Goal: Communication & Community: Answer question/provide support

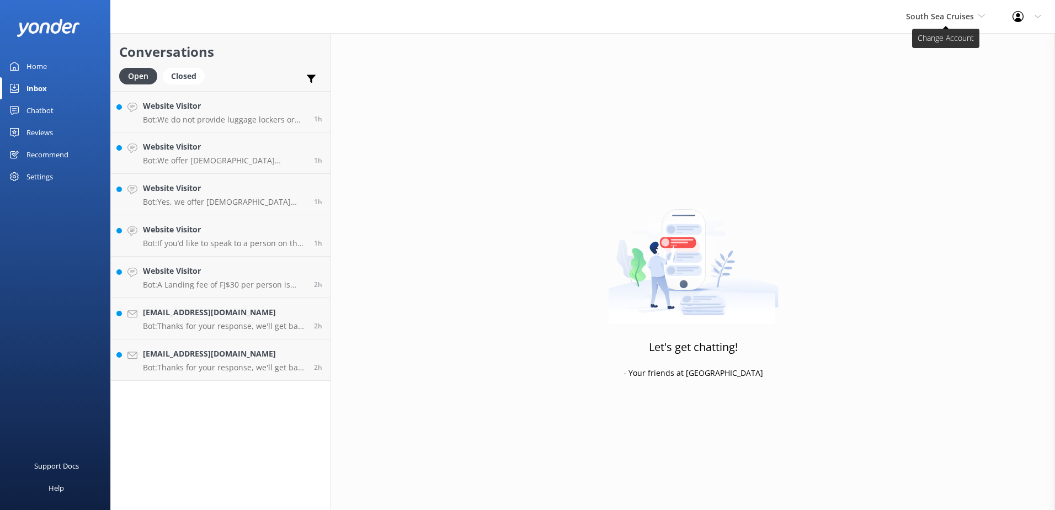
click at [941, 16] on span "South Sea Cruises" at bounding box center [940, 16] width 68 height 10
click at [943, 41] on link "South Sea Sailing" at bounding box center [947, 46] width 110 height 26
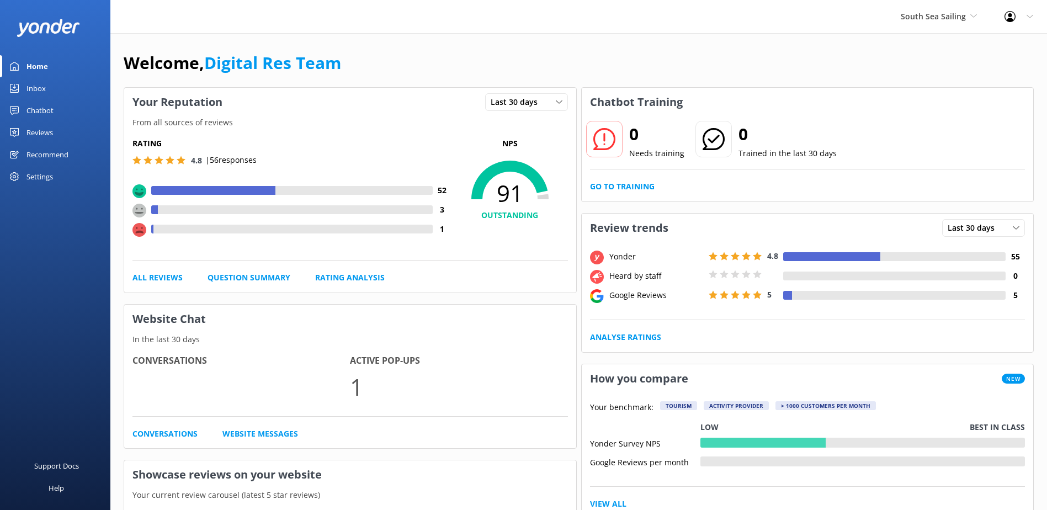
click at [42, 90] on div "Inbox" at bounding box center [35, 88] width 19 height 22
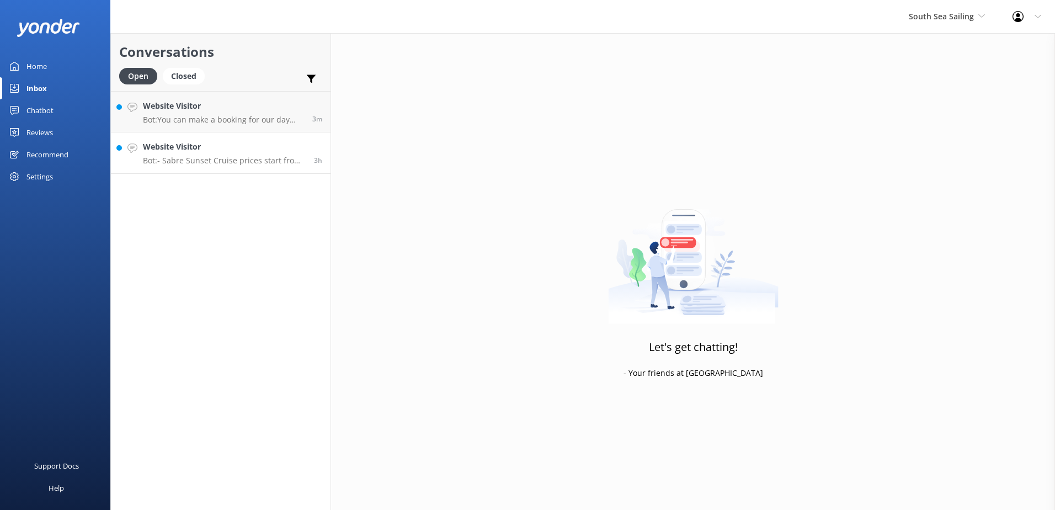
click at [233, 155] on div "Website Visitor Bot: - Sabre Sunset Cruise prices start from $149 per adult and…" at bounding box center [224, 153] width 163 height 24
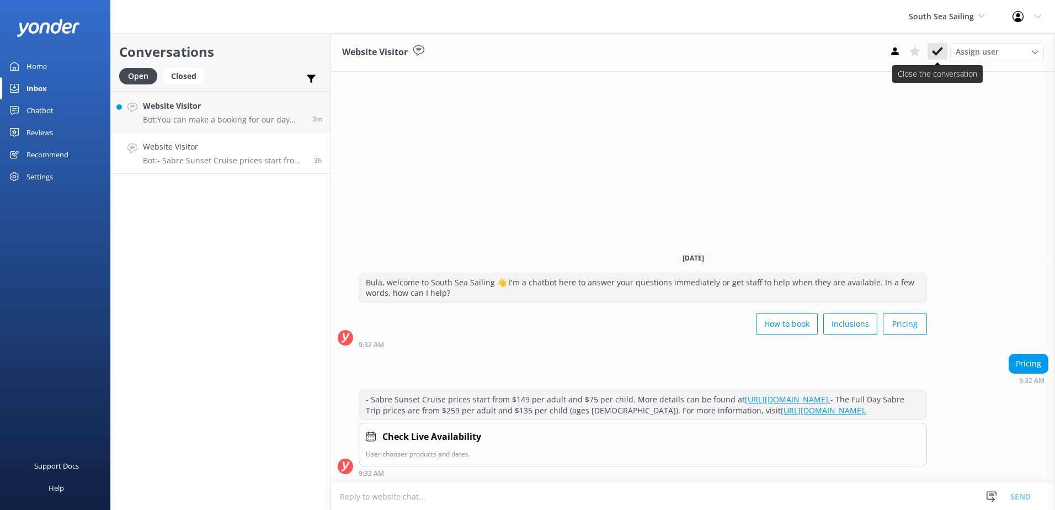
click at [941, 52] on icon at bounding box center [937, 51] width 11 height 11
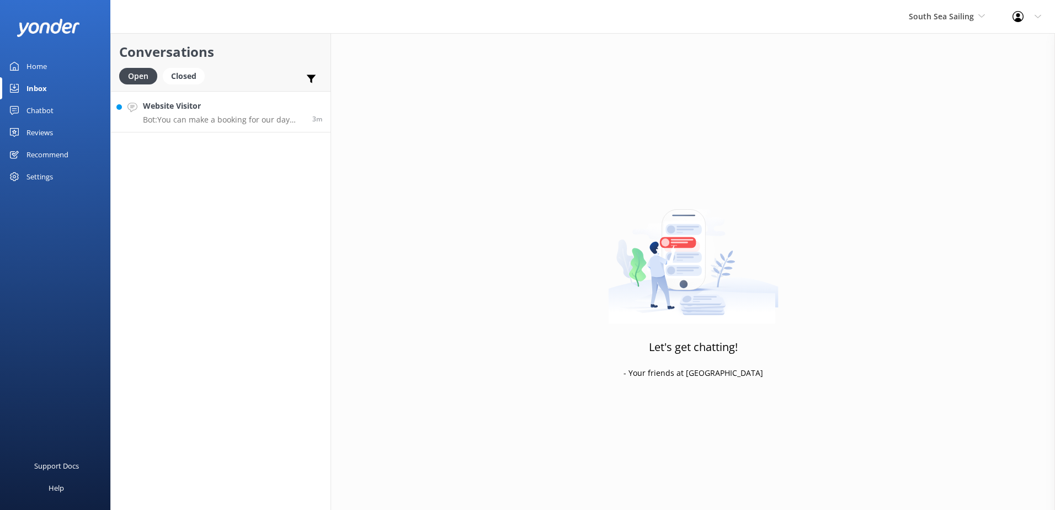
click at [226, 122] on p "Bot: You can make a booking for our day trip or sunset cruise online via our we…" at bounding box center [223, 120] width 161 height 10
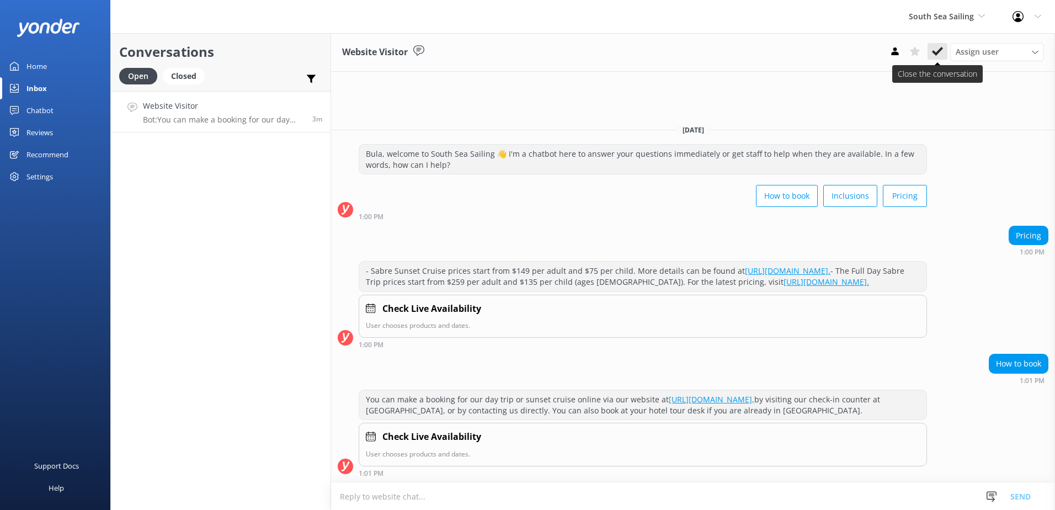
click at [943, 51] on button at bounding box center [937, 51] width 20 height 17
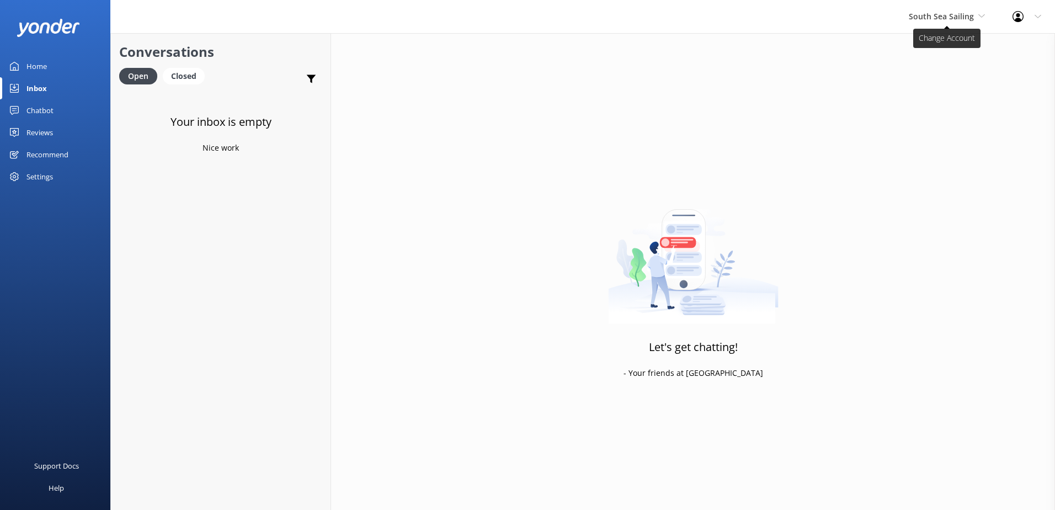
click at [954, 20] on span "South Sea Sailing" at bounding box center [941, 16] width 65 height 10
click at [943, 71] on link "South Sea Cruises" at bounding box center [950, 73] width 110 height 26
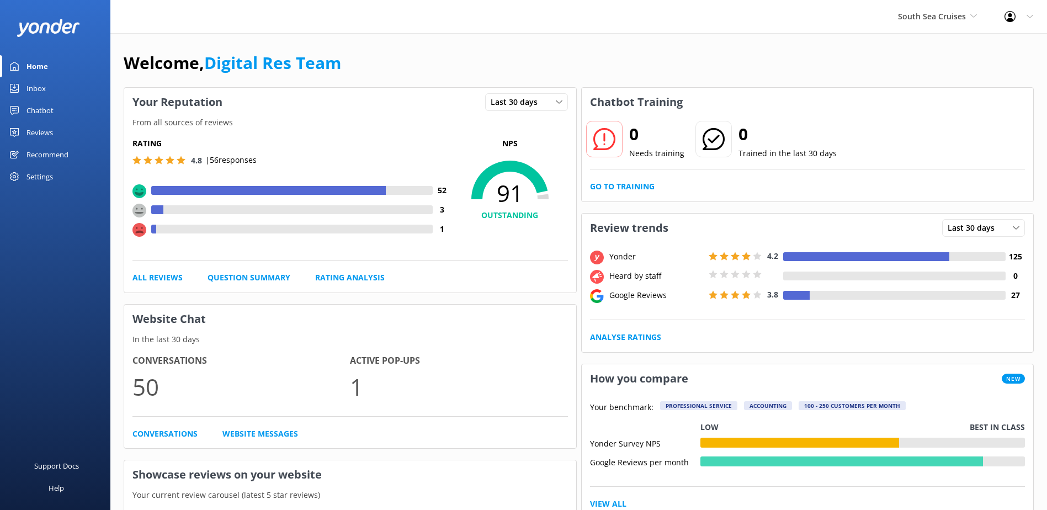
click at [51, 88] on link "Inbox" at bounding box center [55, 88] width 110 height 22
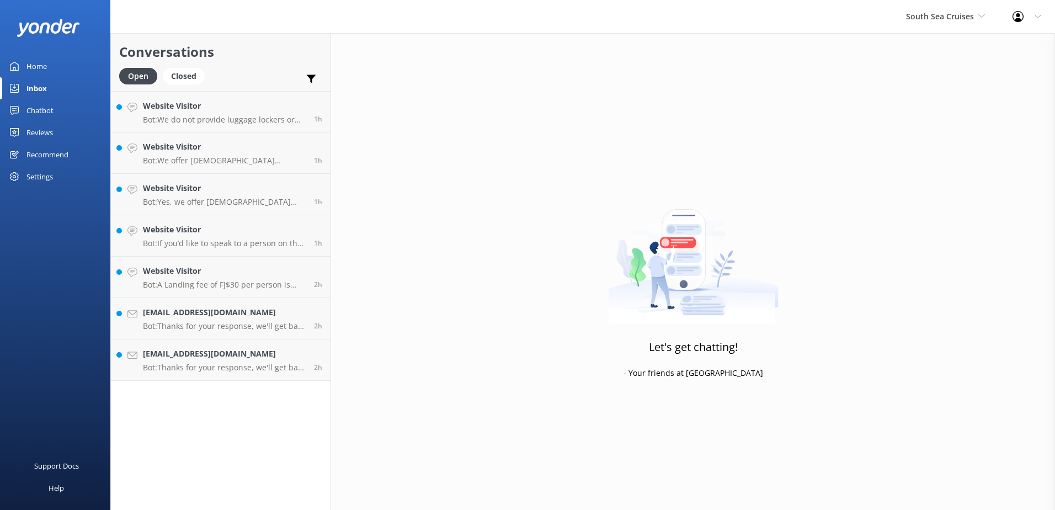
click at [237, 382] on div "Conversations Open Closed Important Assigned to me Unassigned Website Visitor B…" at bounding box center [220, 271] width 221 height 477
click at [238, 373] on link "ainsley@fijiislands.com.au Bot: Thanks for your response, we'll get back to you…" at bounding box center [221, 359] width 220 height 41
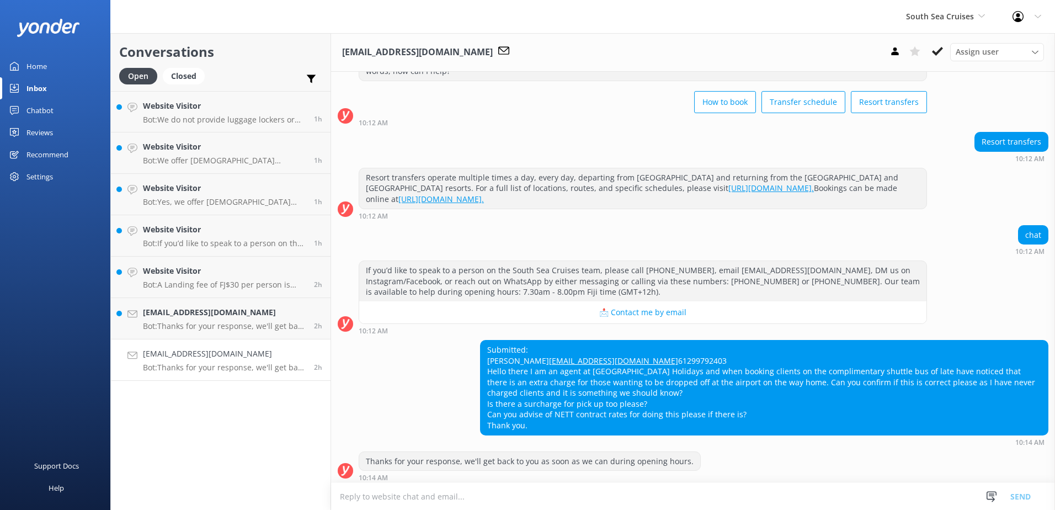
scroll to position [76, 0]
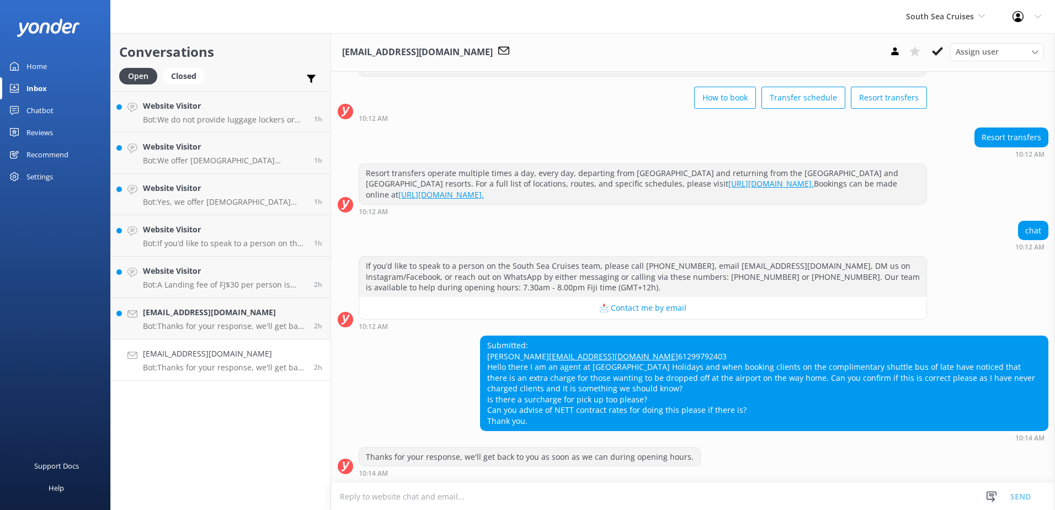
click at [626, 493] on textarea at bounding box center [693, 496] width 724 height 27
type textarea "Please contact our sales team on"
click at [531, 495] on textarea "Please contact our sales team on" at bounding box center [693, 496] width 724 height 28
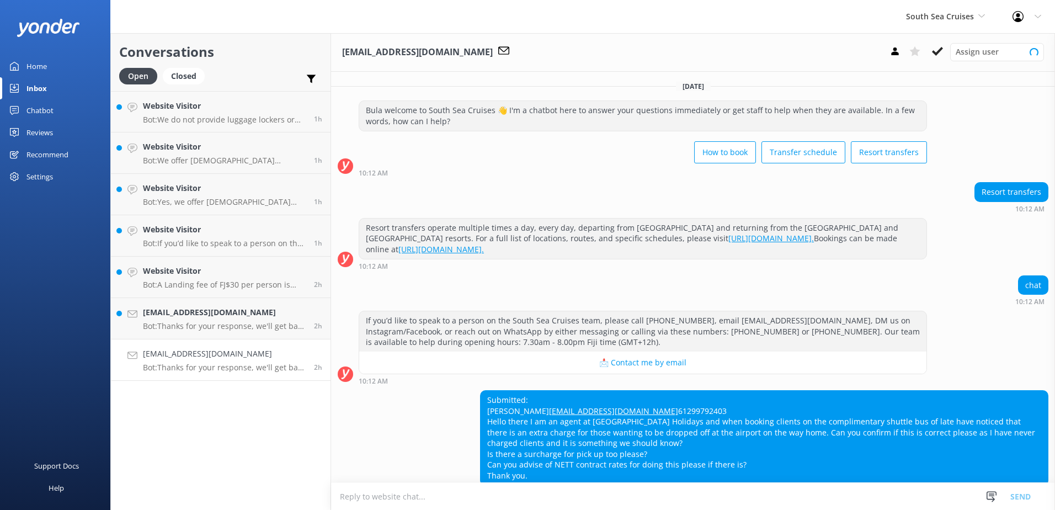
scroll to position [76, 0]
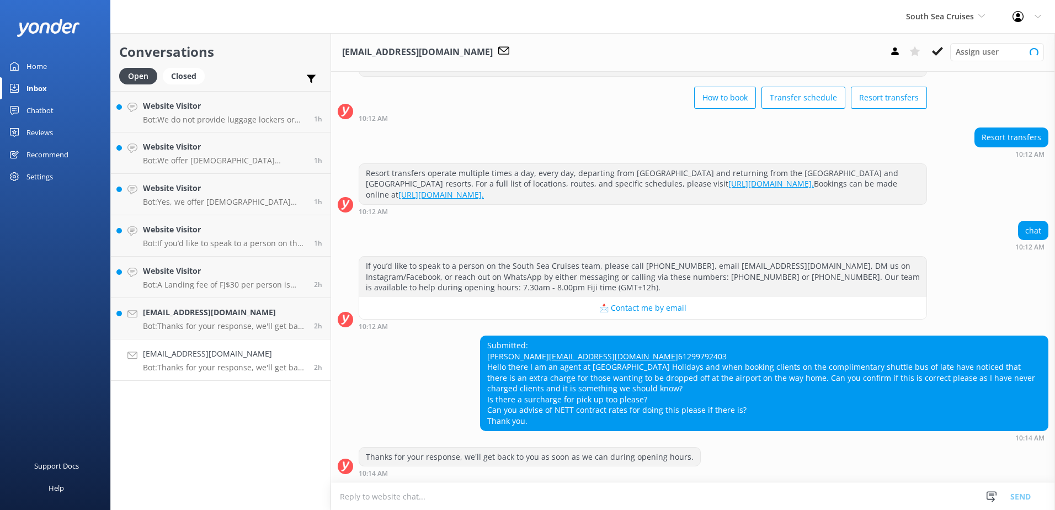
click at [531, 494] on textarea at bounding box center [693, 496] width 724 height 27
type textarea "Please kindly email our sales team on sales@ssc.com.fj"
click at [1019, 490] on button "Send" at bounding box center [1020, 496] width 41 height 28
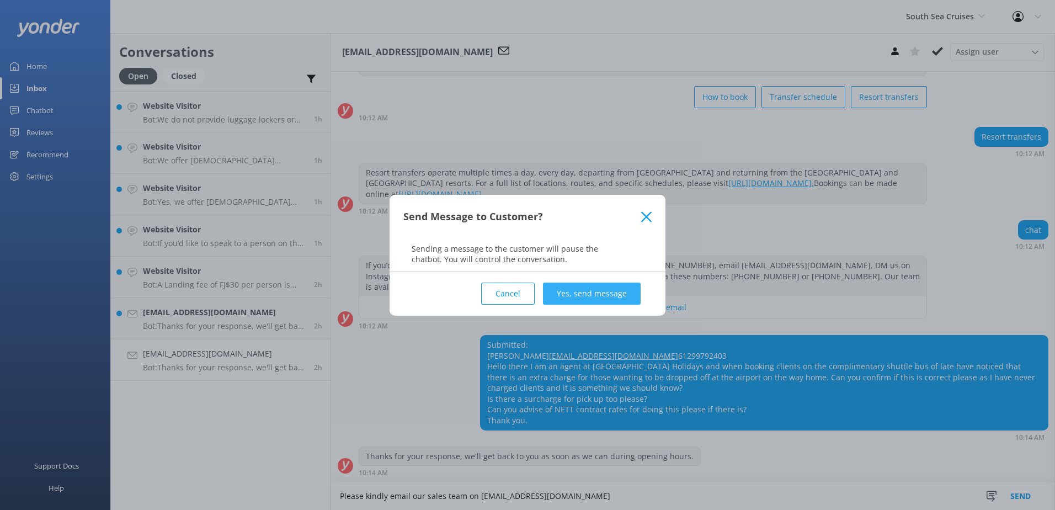
click at [625, 297] on button "Yes, send message" at bounding box center [592, 293] width 98 height 22
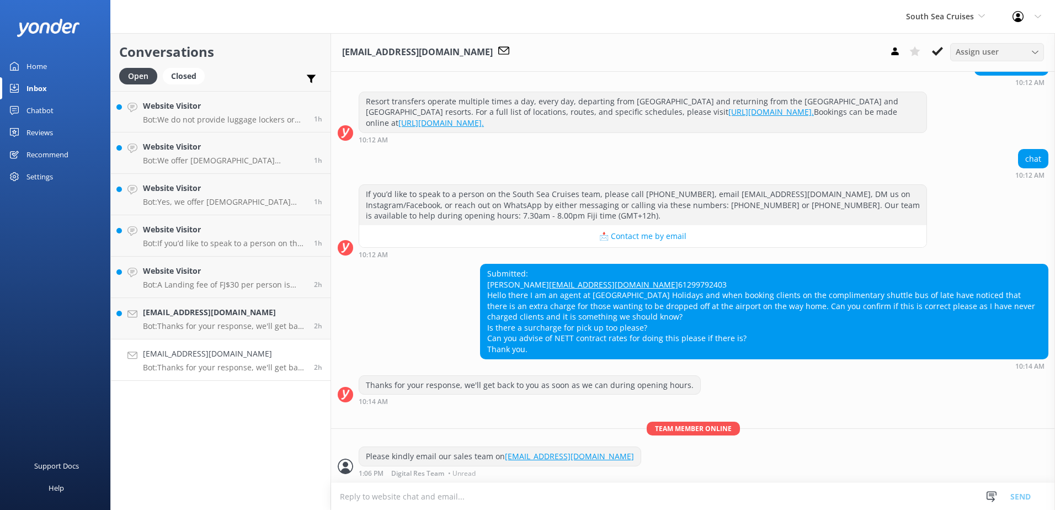
scroll to position [148, 0]
click at [935, 47] on icon at bounding box center [937, 51] width 11 height 11
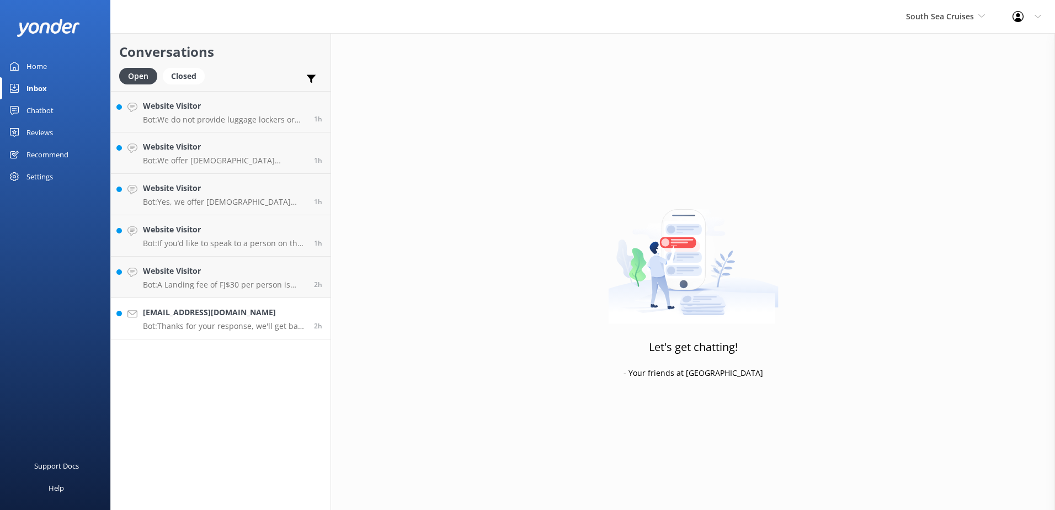
click at [257, 321] on div "badmotr@gmail.com Bot: Thanks for your response, we'll get back to you as soon …" at bounding box center [224, 318] width 163 height 24
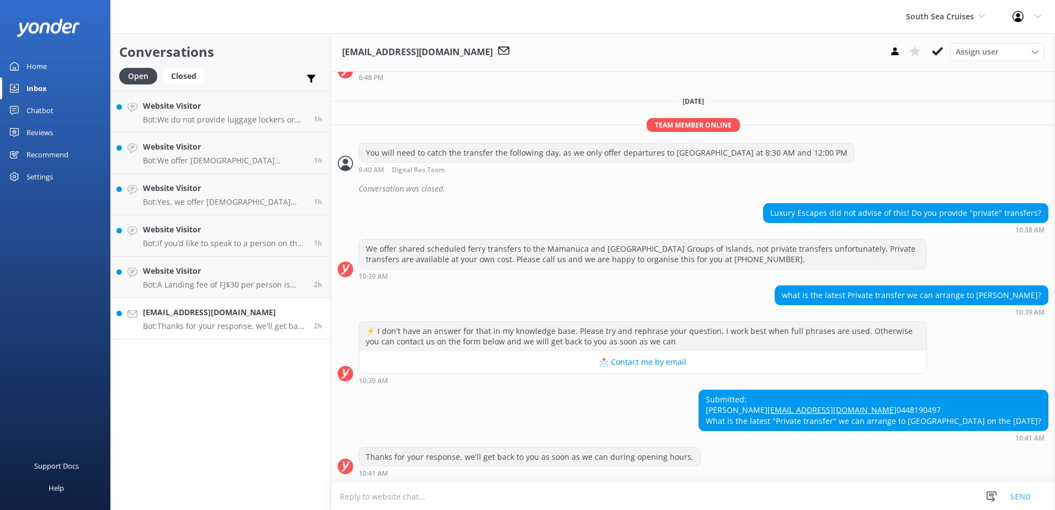
scroll to position [358, 0]
click at [467, 504] on textarea at bounding box center [693, 496] width 724 height 27
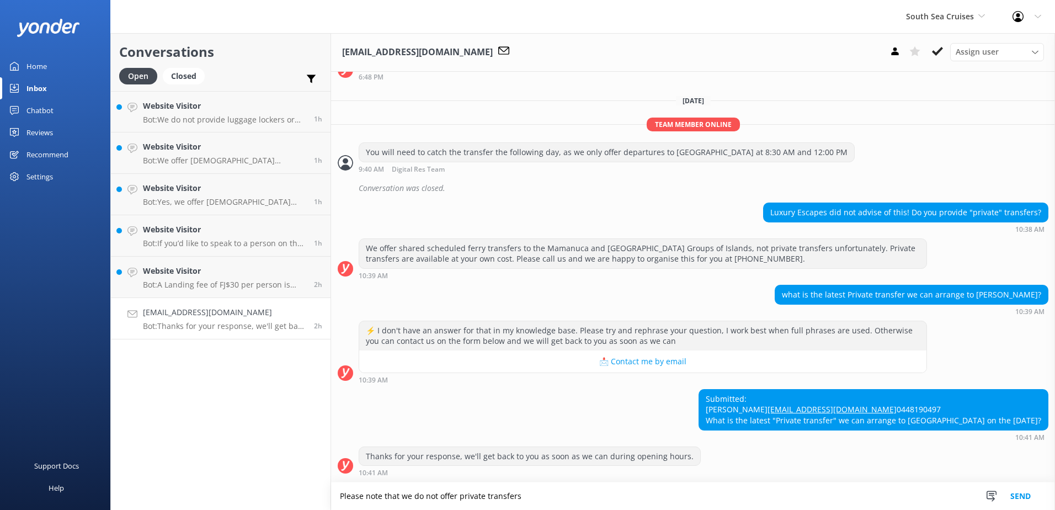
drag, startPoint x: 410, startPoint y: 499, endPoint x: 400, endPoint y: 495, distance: 10.7
click at [400, 495] on textarea "Please note that we do not offer private transfers" at bounding box center [693, 496] width 724 height 28
click at [643, 497] on textarea "Please note that South Sea Cruises do not offer private transfers" at bounding box center [693, 496] width 724 height 28
type textarea "Please note that South Sea Cruises do not offer private transfers."
click at [1000, 485] on button "Send" at bounding box center [1020, 496] width 41 height 28
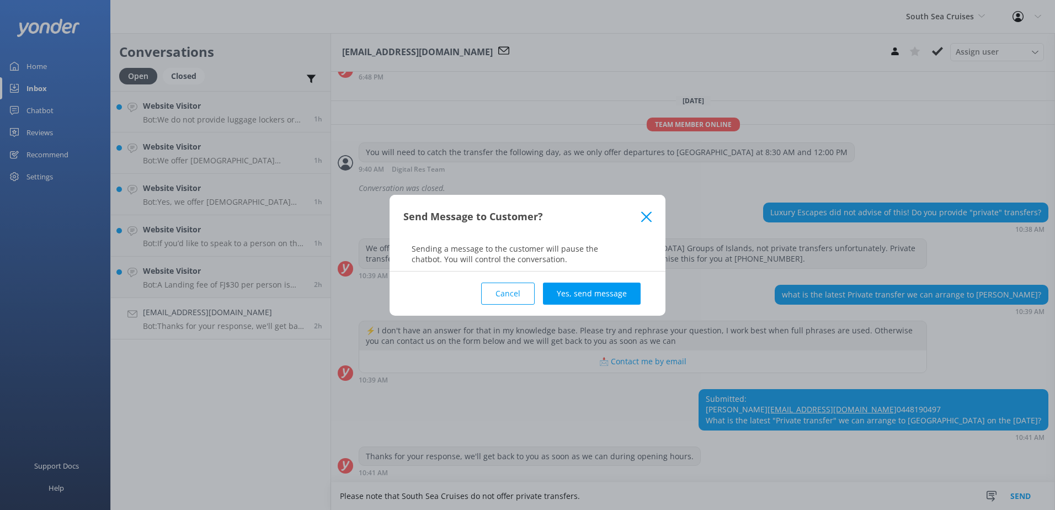
click at [1014, 487] on div "Send Message to Customer? Sending a message to the customer will pause the chat…" at bounding box center [527, 255] width 1055 height 510
click at [602, 296] on button "Yes, send message" at bounding box center [592, 293] width 98 height 22
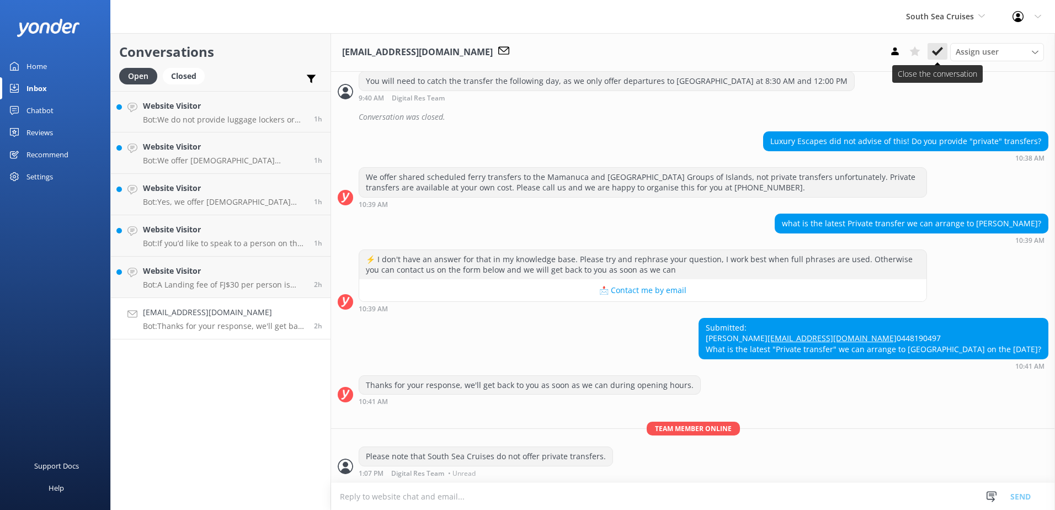
scroll to position [429, 0]
click at [934, 47] on icon at bounding box center [937, 51] width 11 height 11
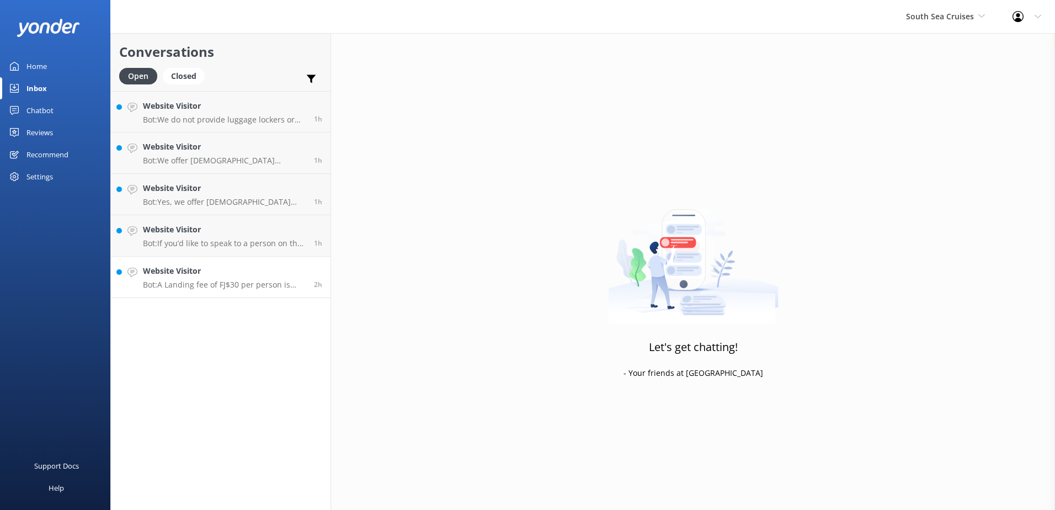
click at [257, 273] on h4 "Website Visitor" at bounding box center [224, 271] width 163 height 12
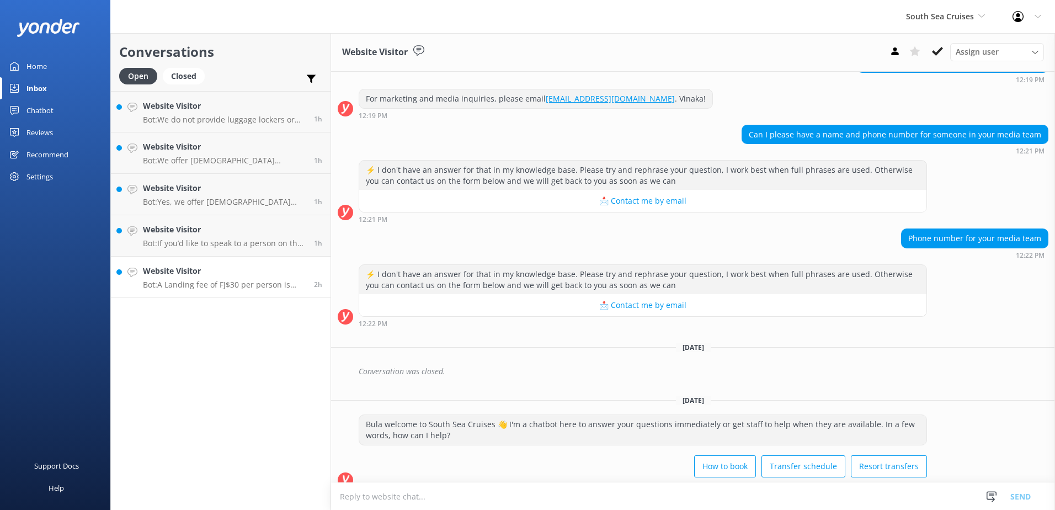
scroll to position [296, 0]
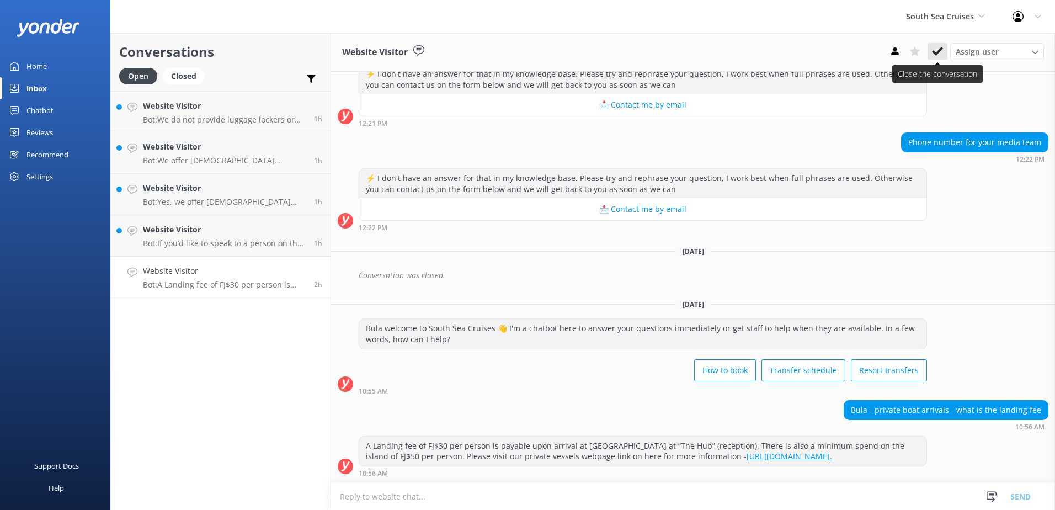
click at [940, 49] on use at bounding box center [937, 51] width 11 height 9
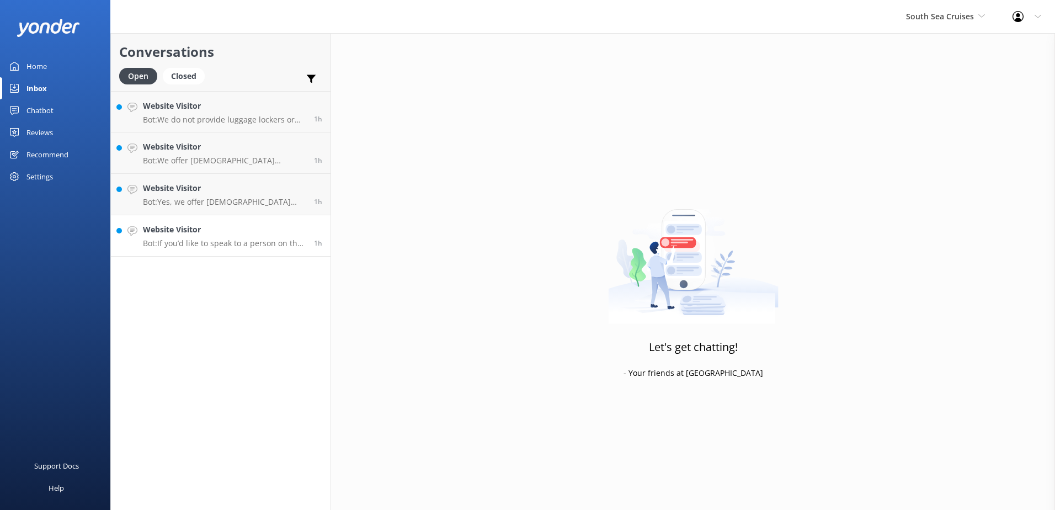
click at [233, 226] on h4 "Website Visitor" at bounding box center [224, 229] width 163 height 12
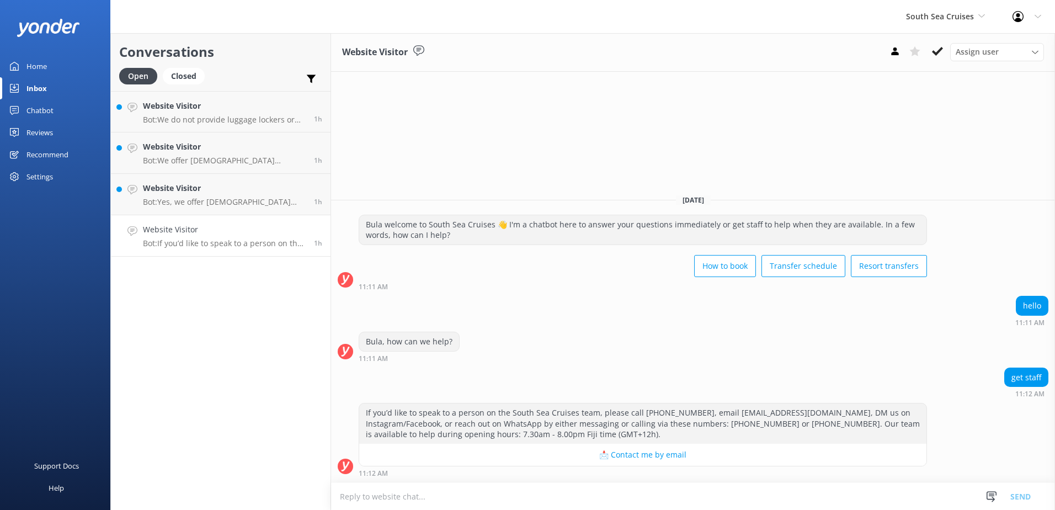
click at [949, 54] on div "Assign user Alyssa Sonya Digital Res Team Brenda Fenton Asena Naweilulu Miri Ko…" at bounding box center [964, 52] width 159 height 18
click at [945, 49] on button at bounding box center [937, 51] width 20 height 17
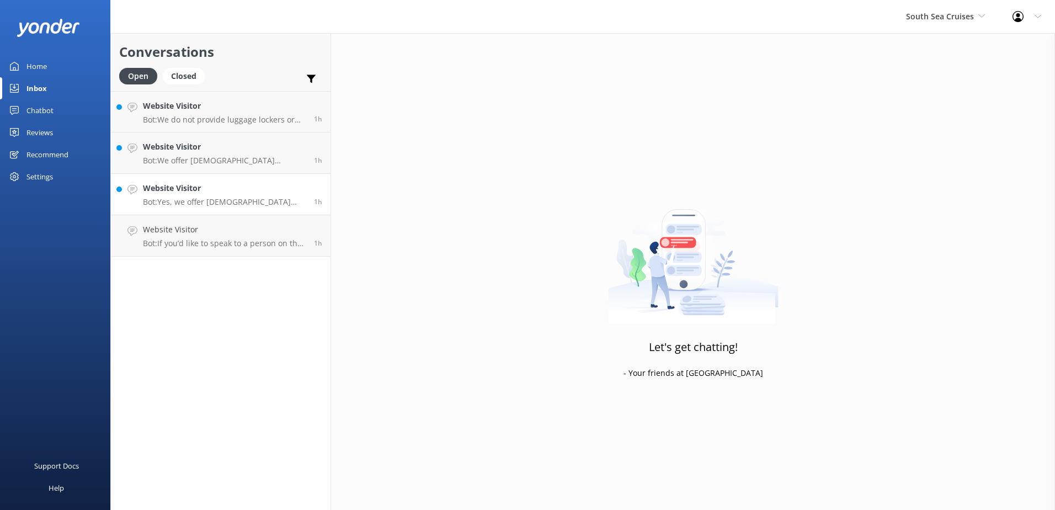
click at [298, 199] on p "Bot: Yes, we offer Fijian residents a 20% discount on our day tours and resort …" at bounding box center [224, 202] width 163 height 10
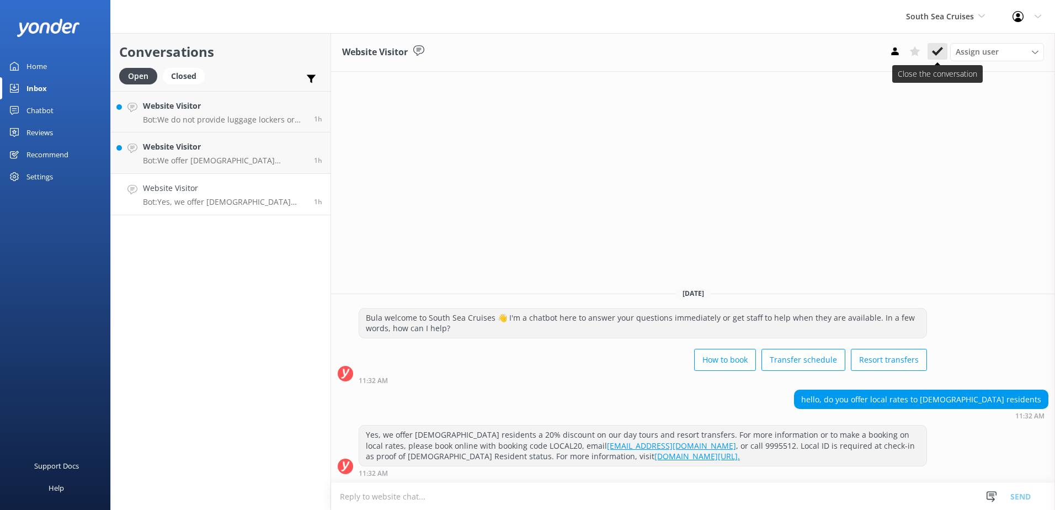
click at [936, 49] on icon at bounding box center [937, 51] width 11 height 11
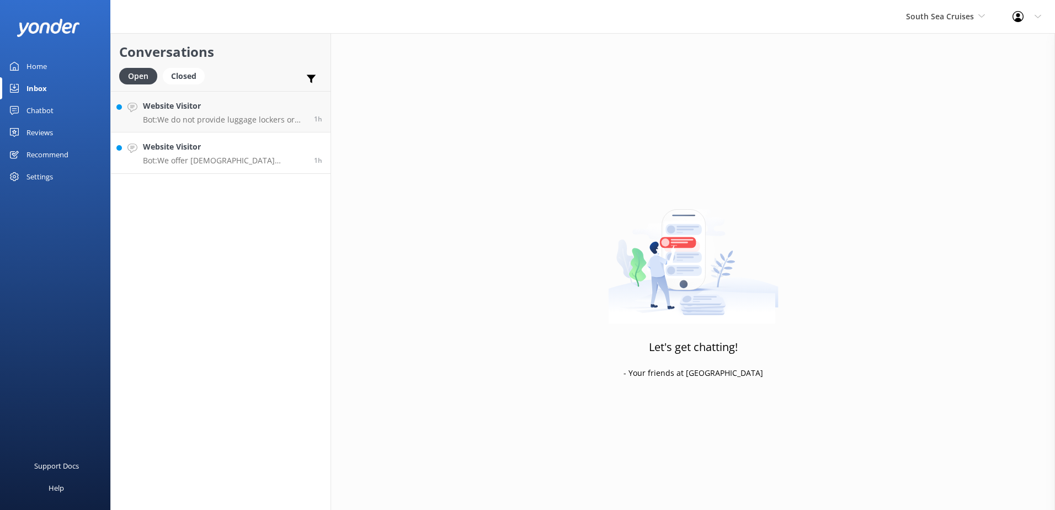
click at [178, 152] on h4 "Website Visitor" at bounding box center [224, 147] width 163 height 12
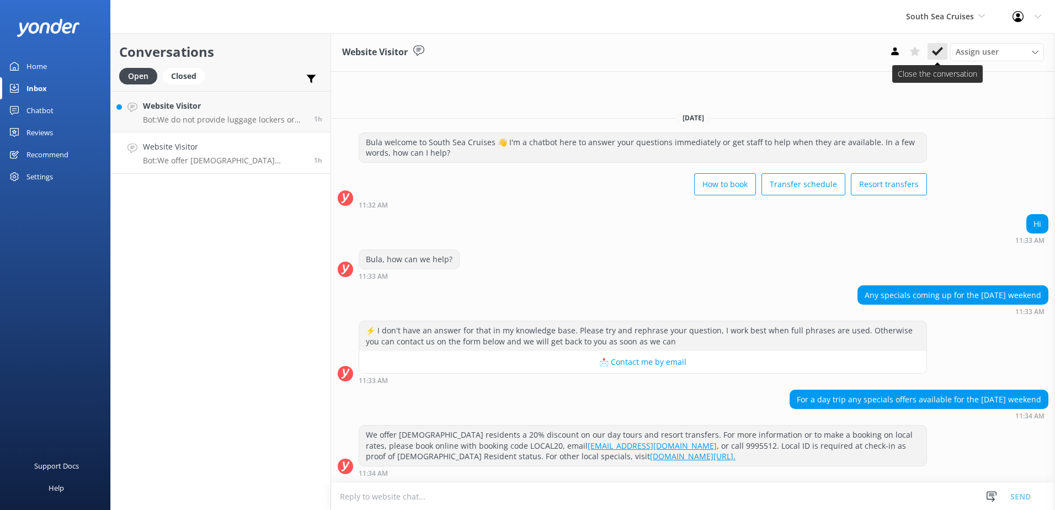
click at [937, 54] on use at bounding box center [937, 51] width 11 height 9
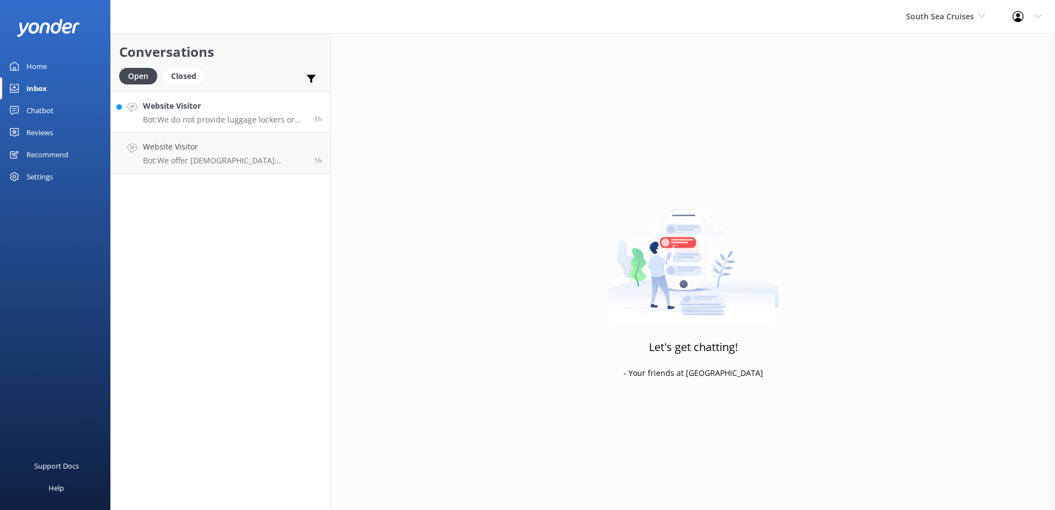
click at [250, 128] on link "Website Visitor Bot: We do not provide luggage lockers or storage. However, the…" at bounding box center [221, 111] width 220 height 41
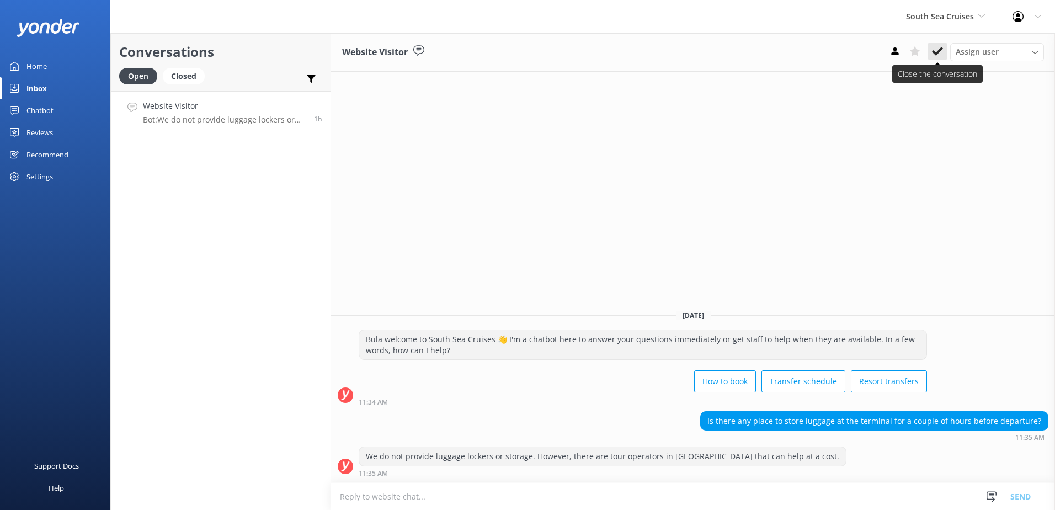
click at [931, 56] on button at bounding box center [937, 51] width 20 height 17
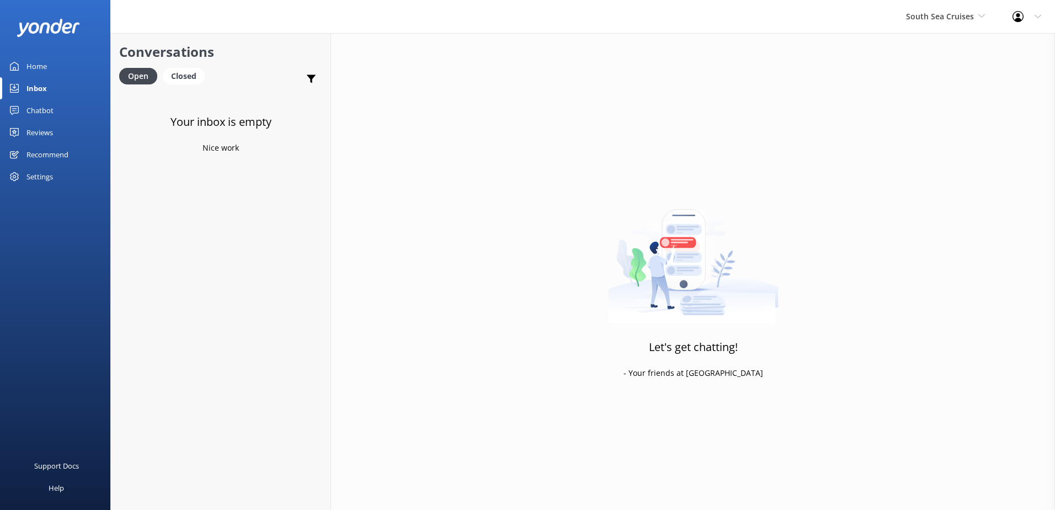
click at [834, 301] on div "Let's get chatting! - Your friends at Yonder" at bounding box center [693, 288] width 724 height 510
click at [952, 17] on span "South Sea Cruises" at bounding box center [940, 16] width 68 height 10
click at [936, 96] on link "Malamala Beach Club" at bounding box center [947, 99] width 110 height 26
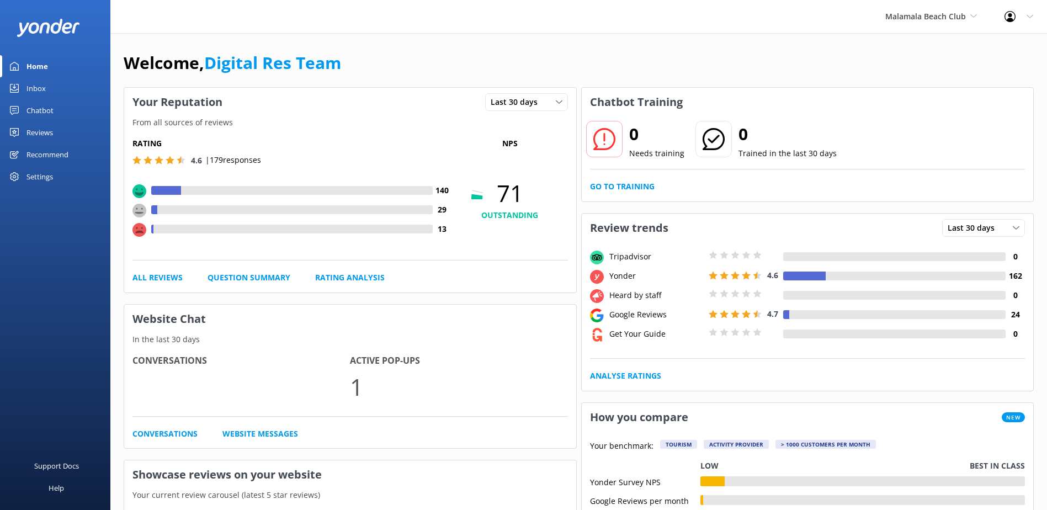
click at [50, 90] on link "Inbox" at bounding box center [55, 88] width 110 height 22
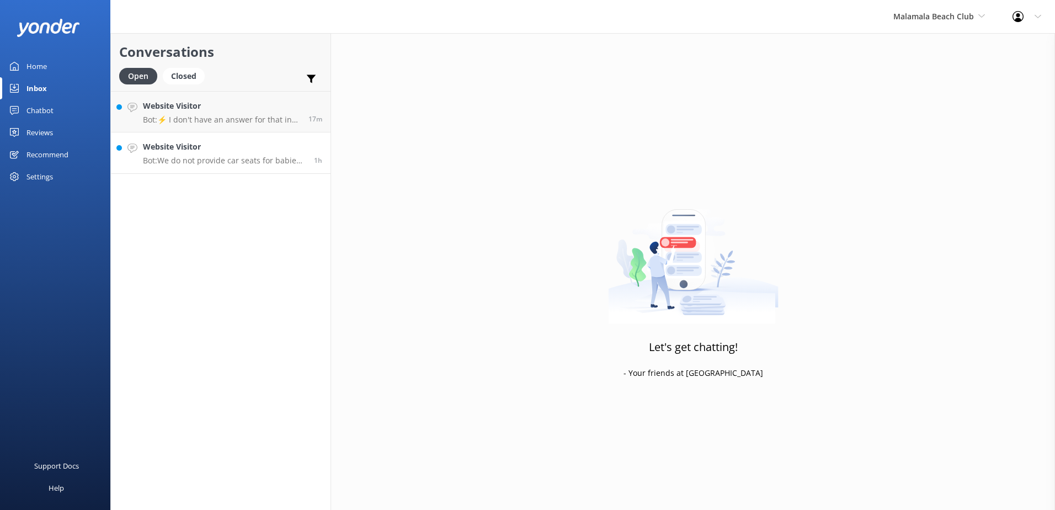
click at [258, 163] on p "Bot: We do not provide car seats for babies, sorry." at bounding box center [224, 161] width 163 height 10
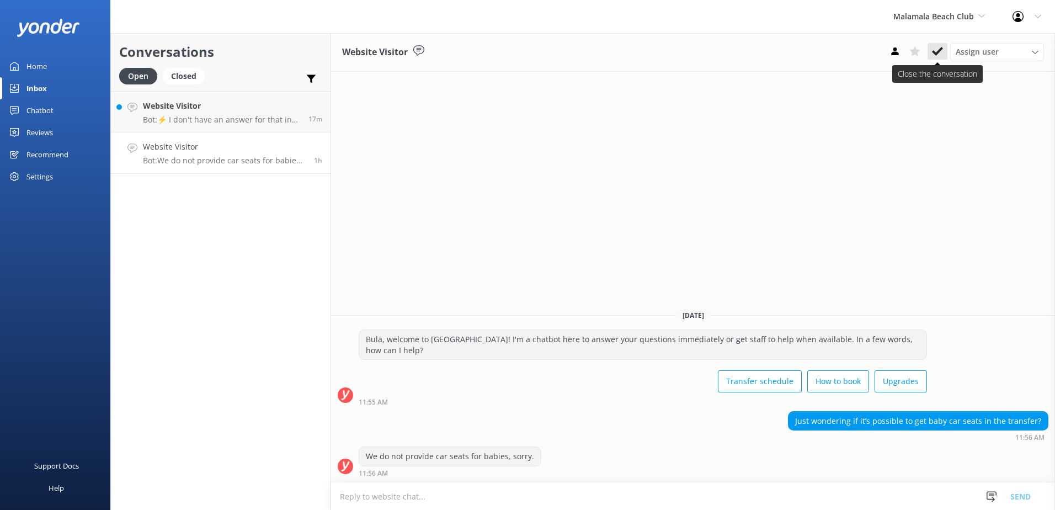
click at [933, 44] on button at bounding box center [937, 51] width 20 height 17
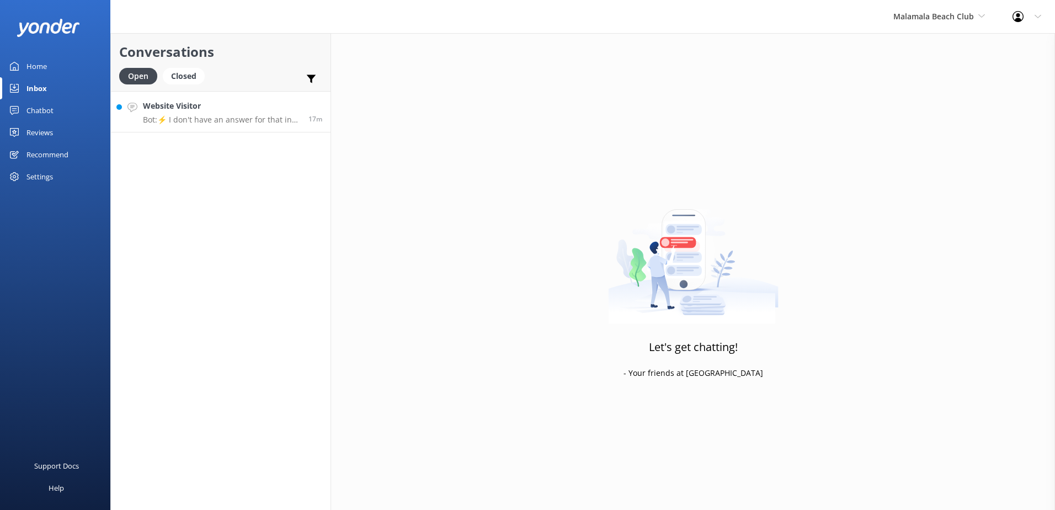
click at [269, 126] on link "Website Visitor Bot: ⚡ I don't have an answer for that in my knowledge base. Pl…" at bounding box center [221, 111] width 220 height 41
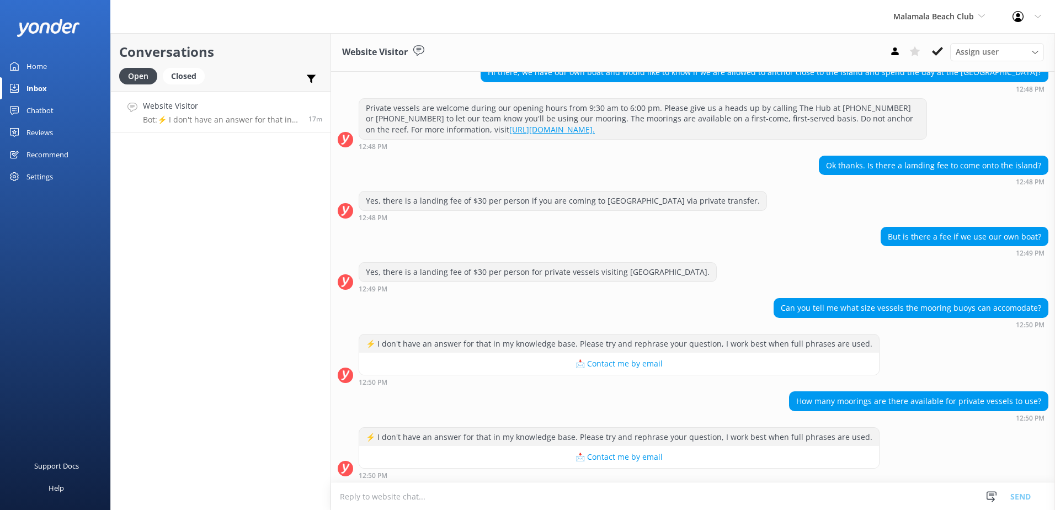
scroll to position [122, 0]
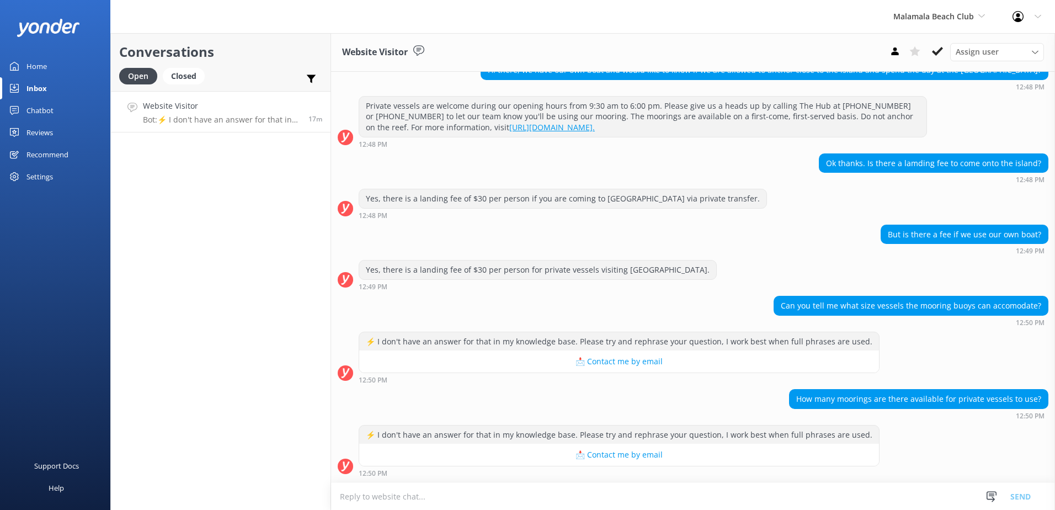
click at [655, 498] on textarea at bounding box center [693, 496] width 724 height 27
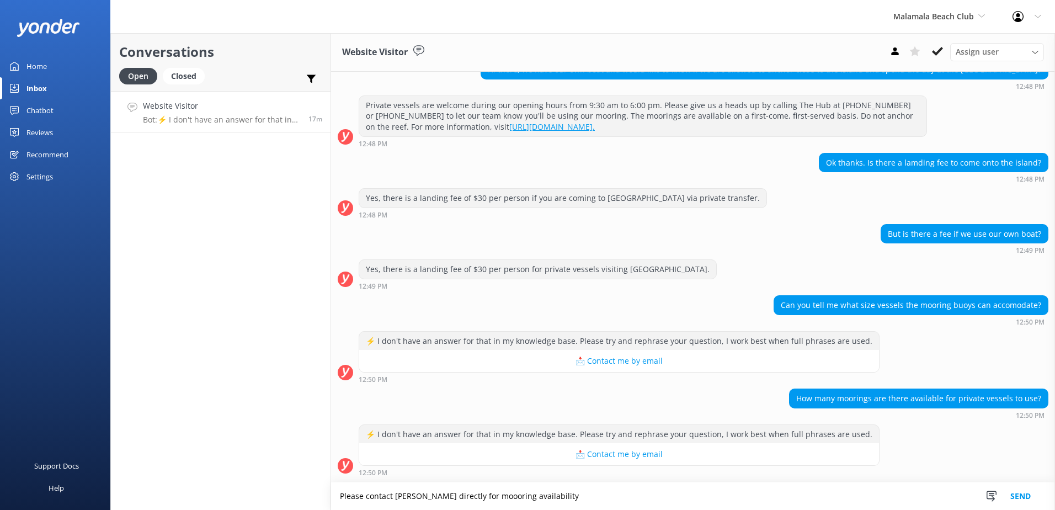
drag, startPoint x: 493, startPoint y: 489, endPoint x: 496, endPoint y: 495, distance: 6.2
click at [562, 491] on textarea "Please contact Malamala directly for mooring availability" at bounding box center [693, 496] width 724 height 28
click at [611, 500] on textarea "Please contact Malamala directly for mooring availability here:" at bounding box center [693, 496] width 724 height 28
type textarea "Please contact Malamala directly for mooring availability here:"
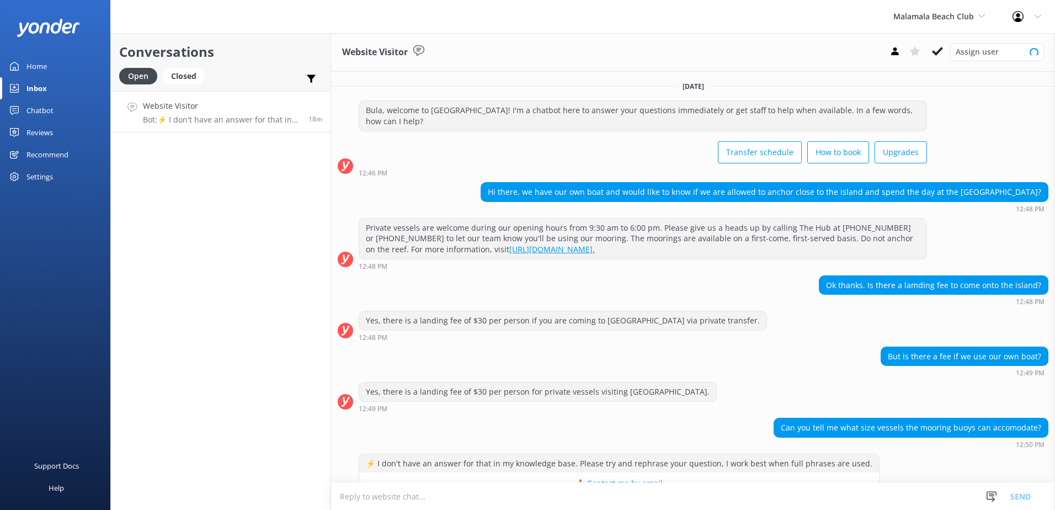
scroll to position [122, 0]
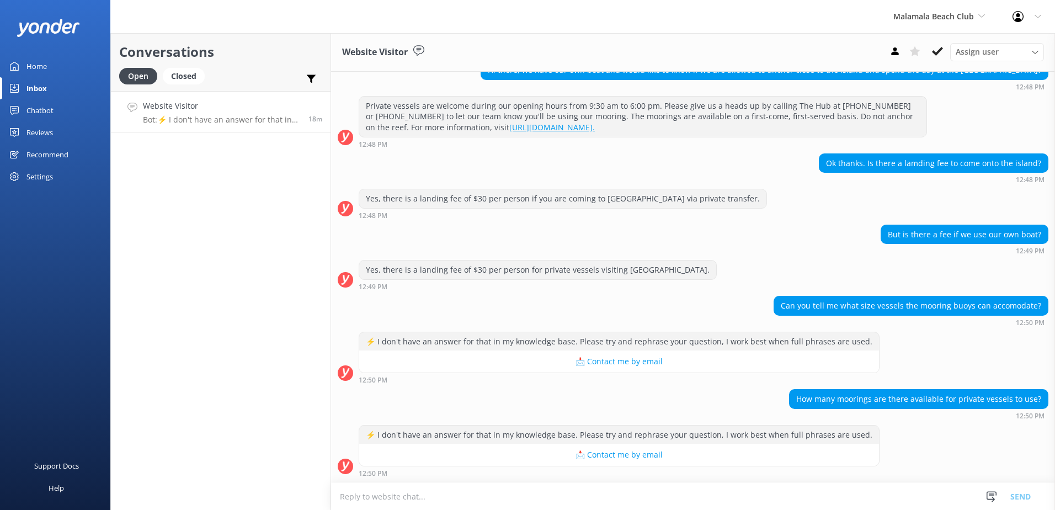
click at [638, 493] on textarea at bounding box center [693, 496] width 724 height 27
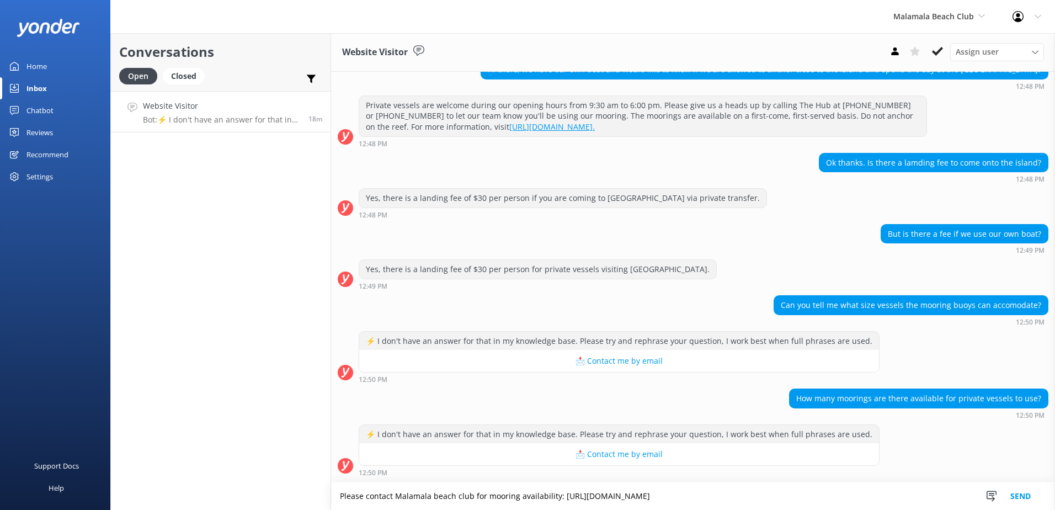
click at [874, 501] on textarea "Please contact Malamala beach club for mooring availability: https://www.malama…" at bounding box center [693, 496] width 724 height 28
type textarea "Please contact Malamala beach club for mooring availability: https://www.malama…"
click at [1014, 490] on button "Send" at bounding box center [1020, 496] width 41 height 28
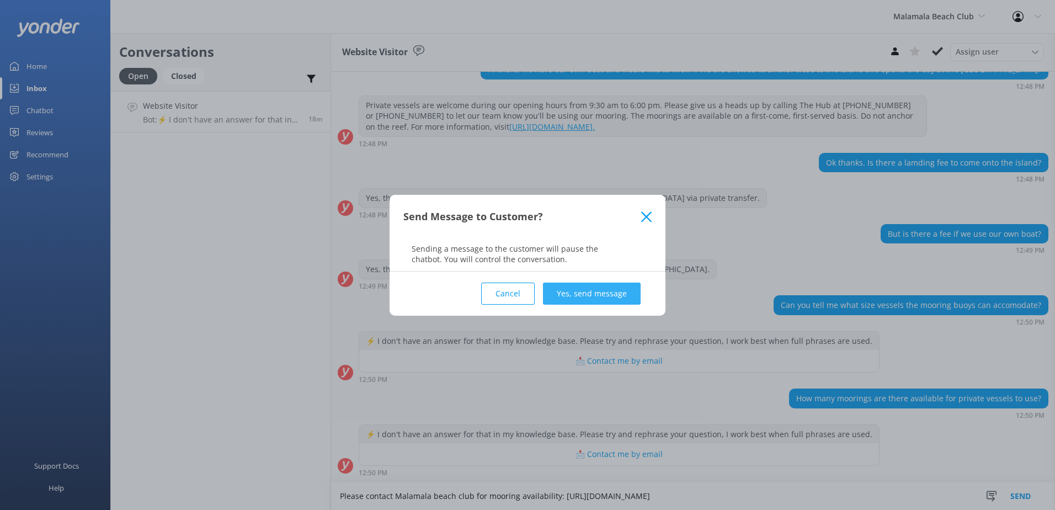
click at [608, 282] on button "Yes, send message" at bounding box center [592, 293] width 98 height 22
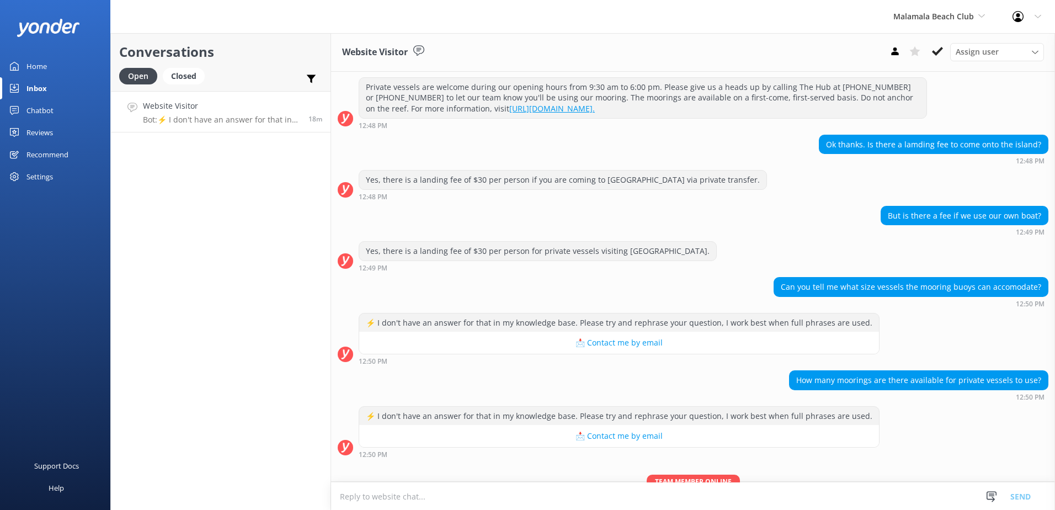
scroll to position [194, 0]
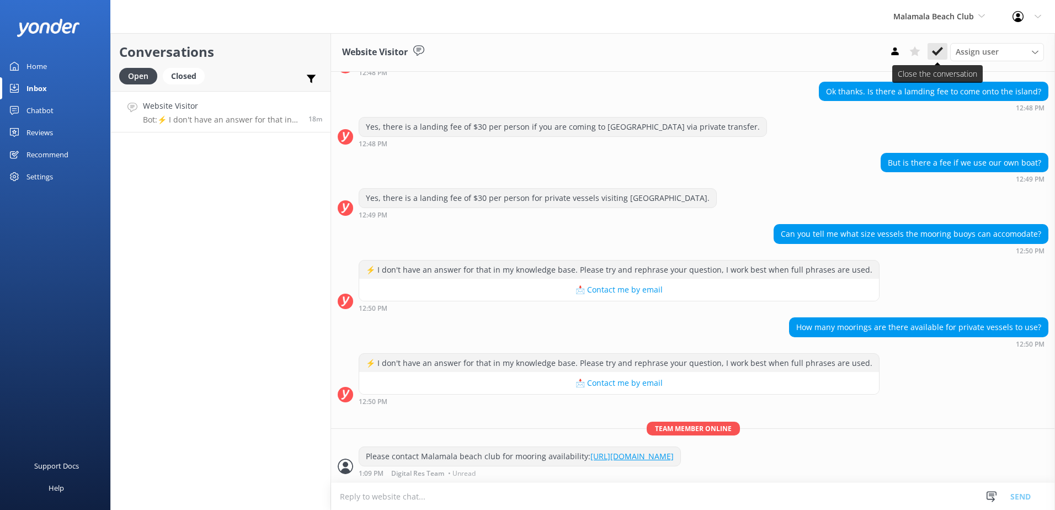
click at [934, 49] on icon at bounding box center [937, 51] width 11 height 11
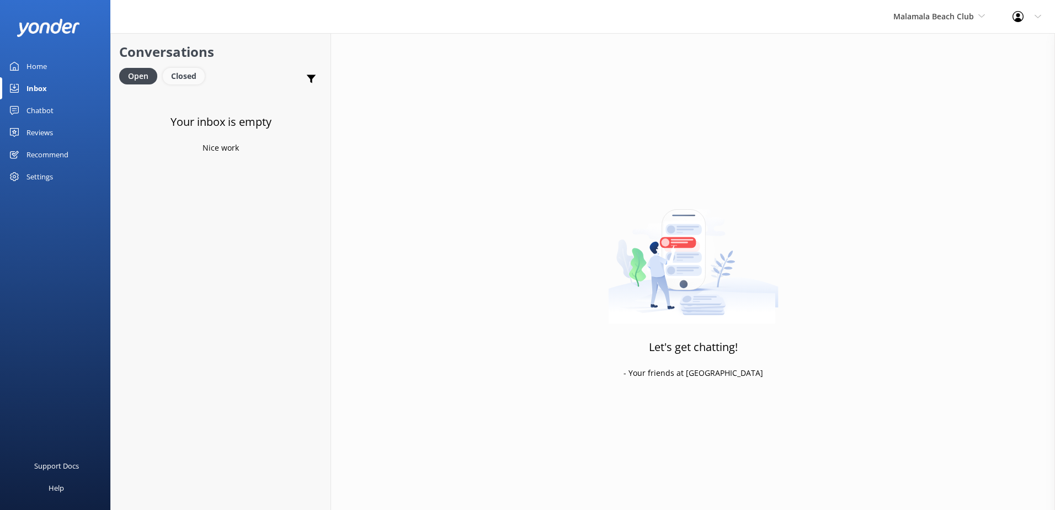
click at [198, 73] on div "Closed" at bounding box center [184, 76] width 42 height 17
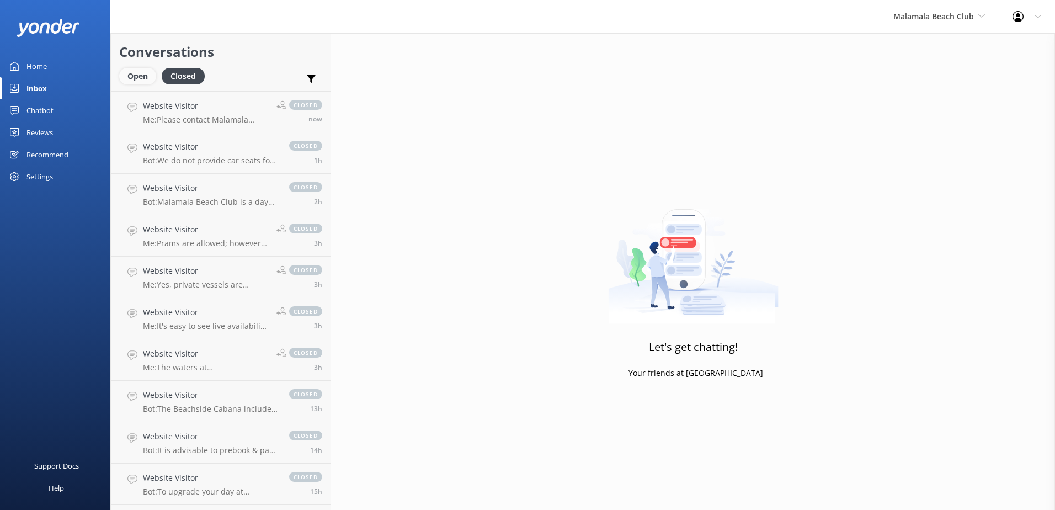
click at [140, 78] on div "Open" at bounding box center [137, 76] width 37 height 17
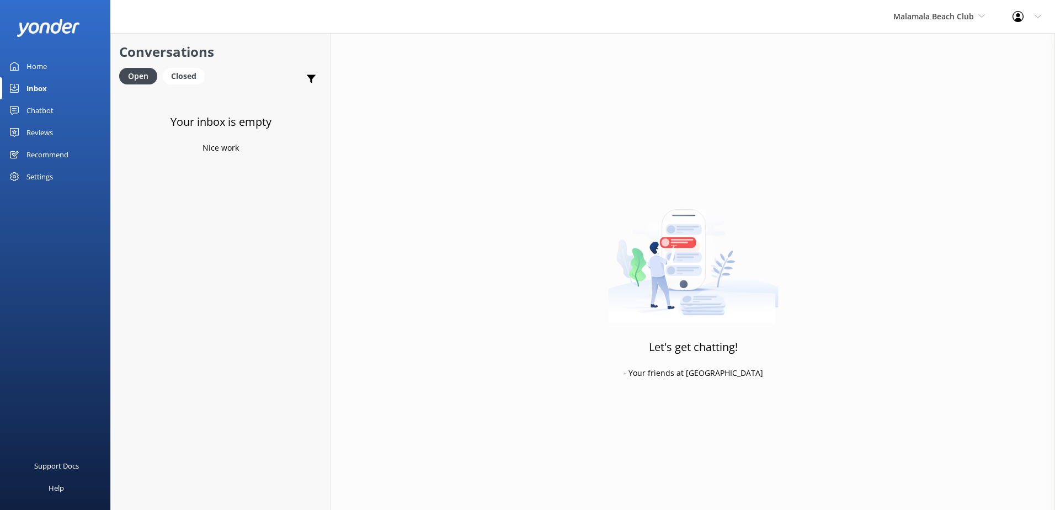
click at [930, 30] on div "Malamala Beach Club South Sea Sailing South Sea Cruises Malamala Beach Club Awe…" at bounding box center [938, 16] width 119 height 33
click at [911, 124] on link "Awesome Adventures Fiji" at bounding box center [934, 126] width 110 height 26
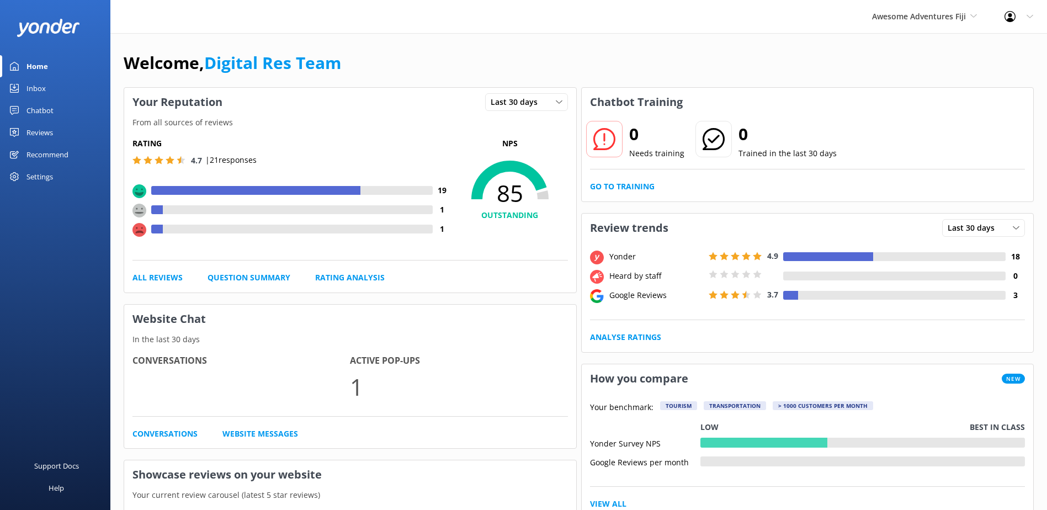
click at [643, 200] on div "0 Needs training 0 Trained in the last 30 days Go to Training" at bounding box center [807, 158] width 452 height 85
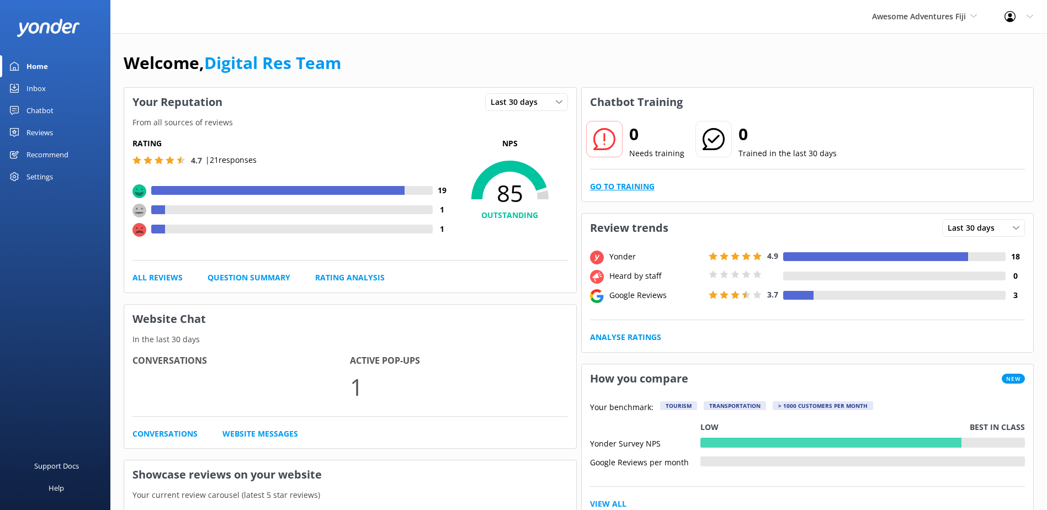
click at [643, 183] on link "Go to Training" at bounding box center [622, 186] width 65 height 12
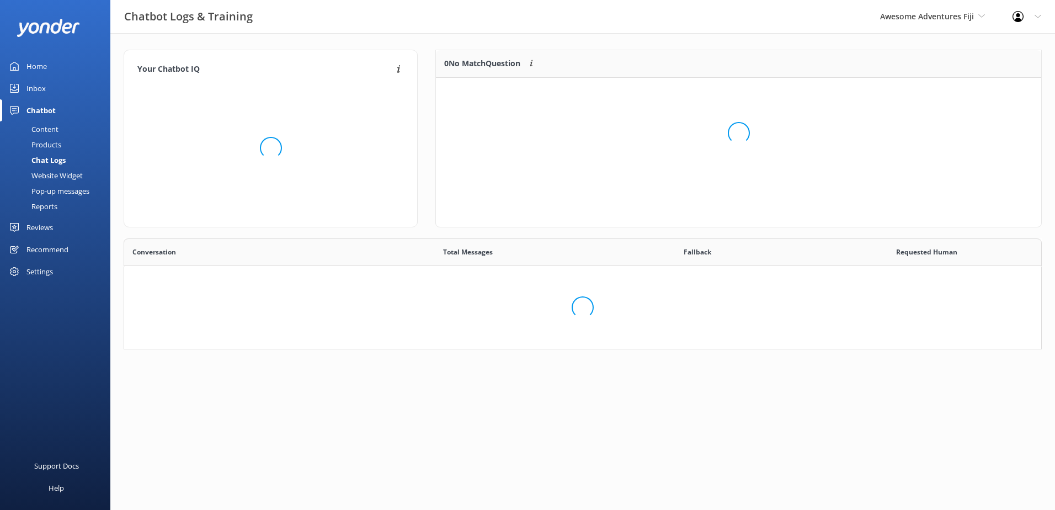
scroll to position [378, 900]
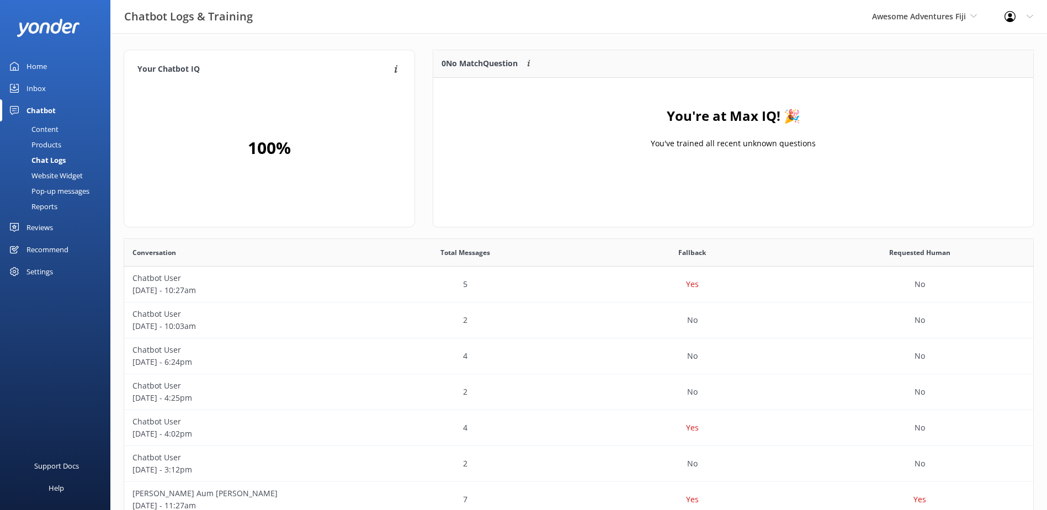
click at [29, 90] on div "Inbox" at bounding box center [35, 88] width 19 height 22
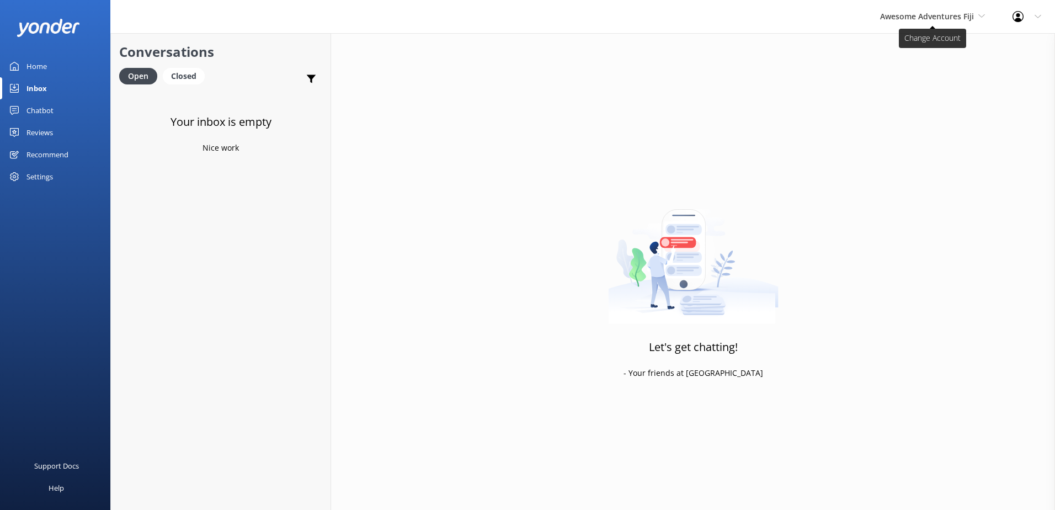
click at [947, 19] on span "Awesome Adventures Fiji" at bounding box center [927, 16] width 94 height 10
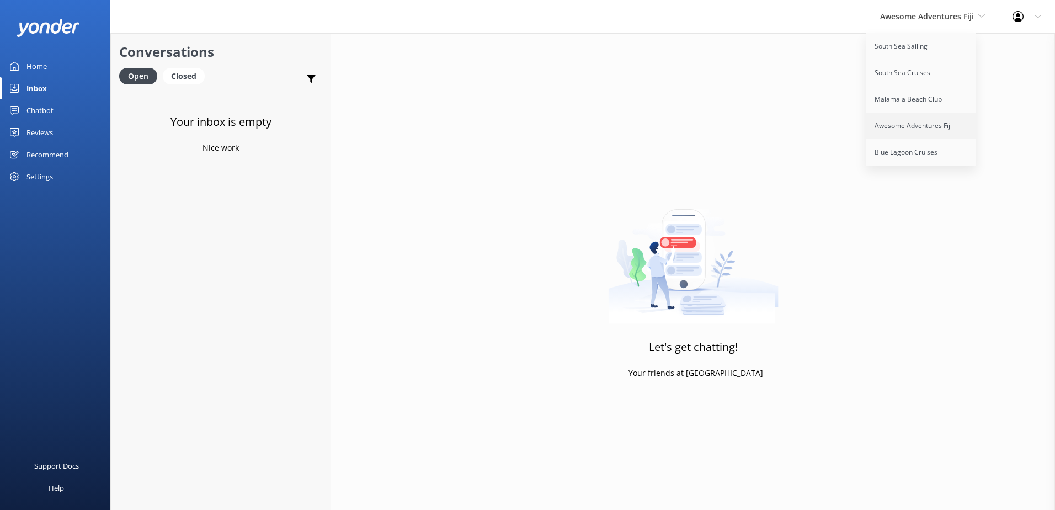
click at [900, 118] on link "Awesome Adventures Fiji" at bounding box center [921, 126] width 110 height 26
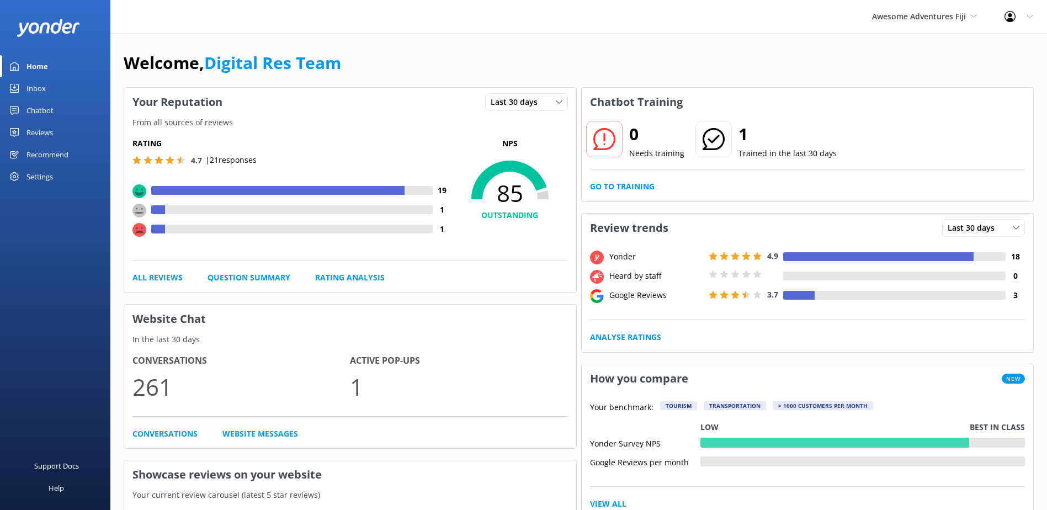
click at [26, 93] on link "Inbox" at bounding box center [55, 88] width 110 height 22
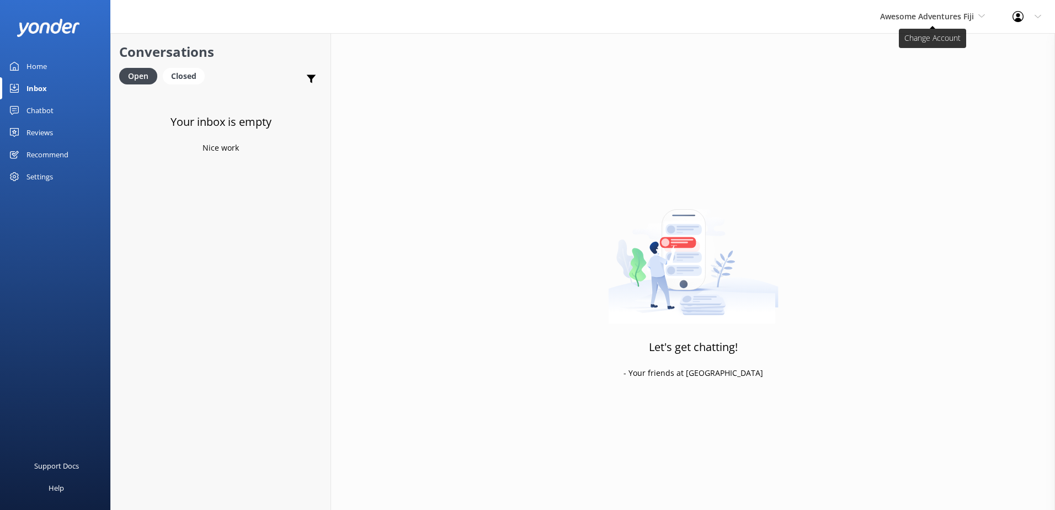
click at [908, 13] on span "Awesome Adventures Fiji" at bounding box center [927, 16] width 94 height 10
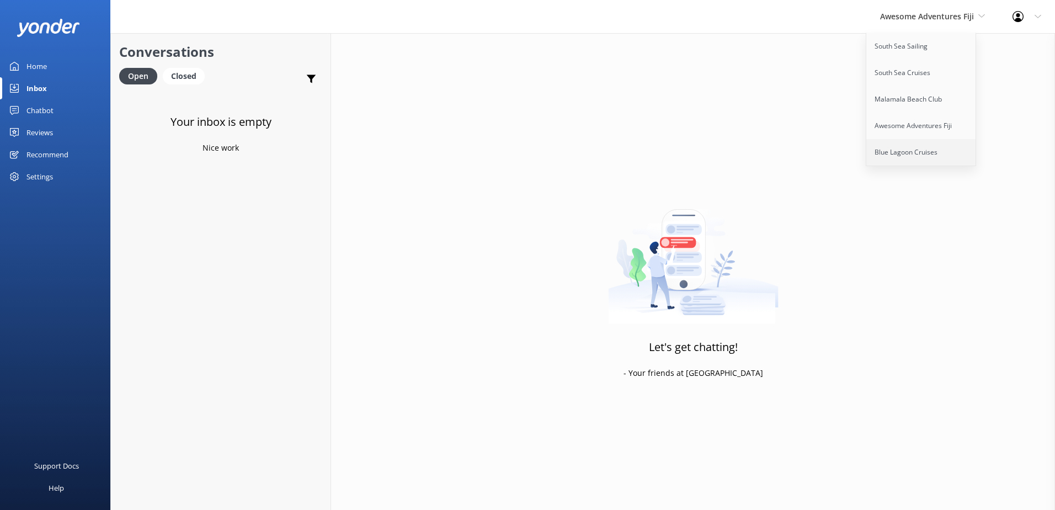
click at [906, 154] on link "Blue Lagoon Cruises" at bounding box center [921, 152] width 110 height 26
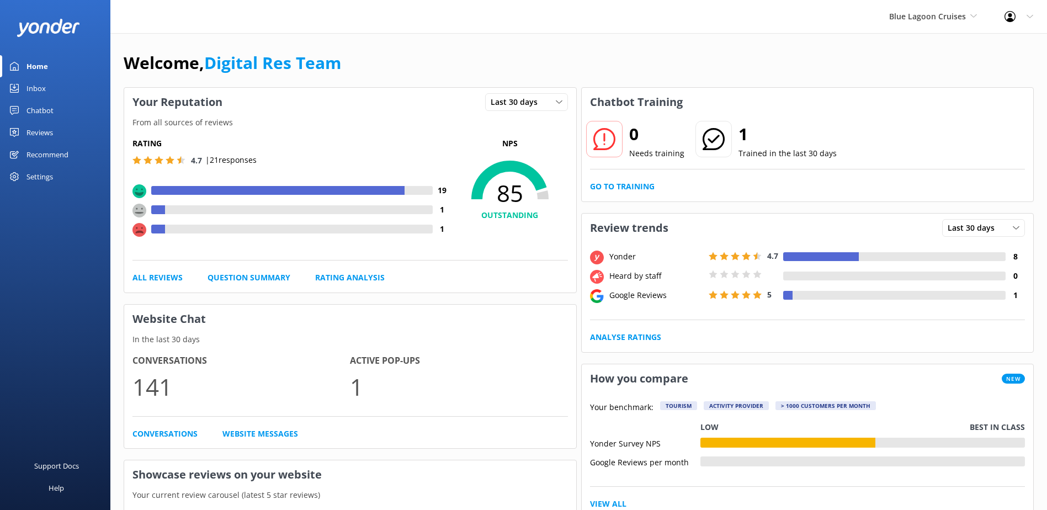
click at [44, 89] on div "Inbox" at bounding box center [35, 88] width 19 height 22
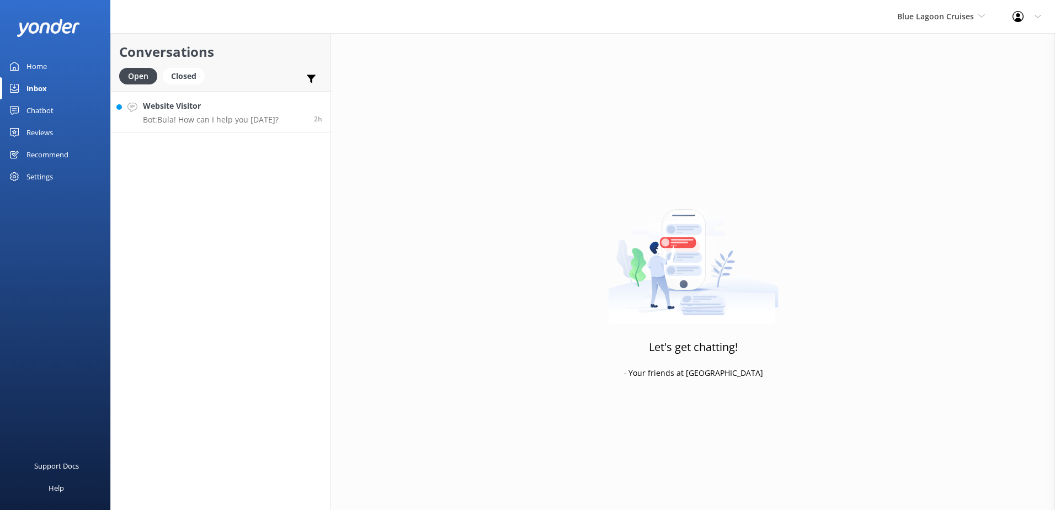
click at [250, 116] on p "Bot: Bula! How can I help you today?" at bounding box center [211, 120] width 136 height 10
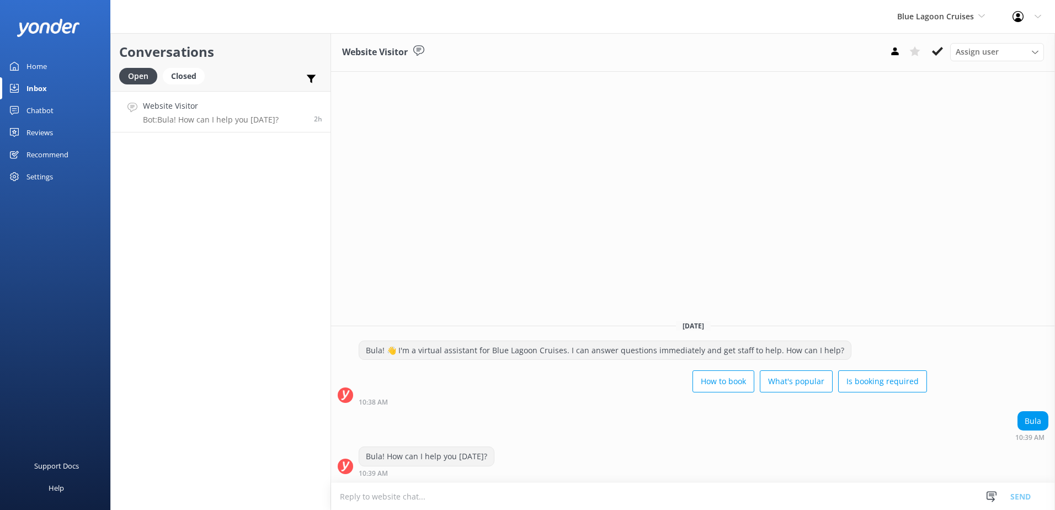
click at [927, 51] on div "Assign user Sonya Alyssa Asena Naweilulu Lavenia Adivou Miri Koroitamana Timah …" at bounding box center [964, 52] width 159 height 18
click at [932, 49] on icon at bounding box center [937, 51] width 11 height 11
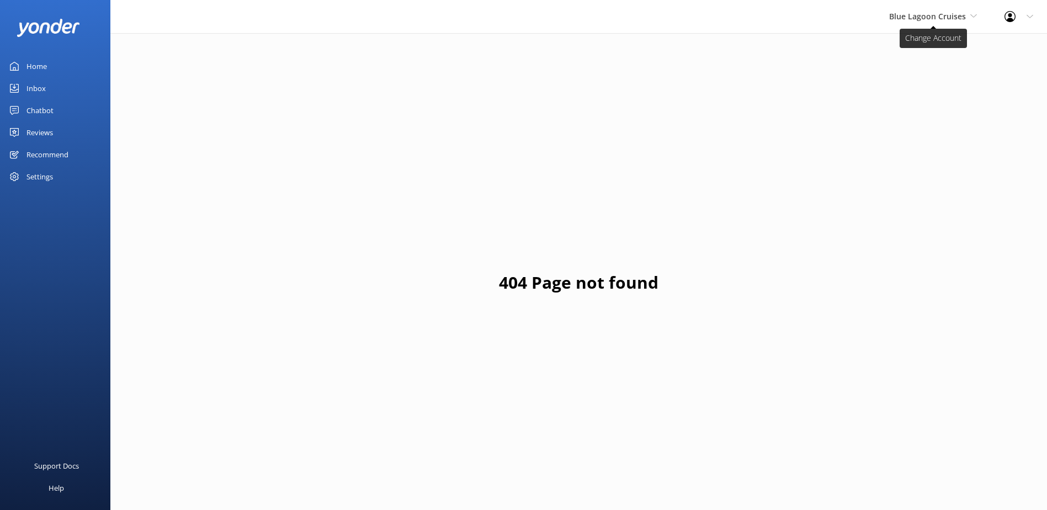
click at [913, 9] on div "Blue Lagoon Cruises South Sea Sailing South Sea Cruises Malamala Beach Club Awe…" at bounding box center [932, 16] width 115 height 33
click at [934, 38] on link "South Sea Sailing" at bounding box center [930, 46] width 110 height 26
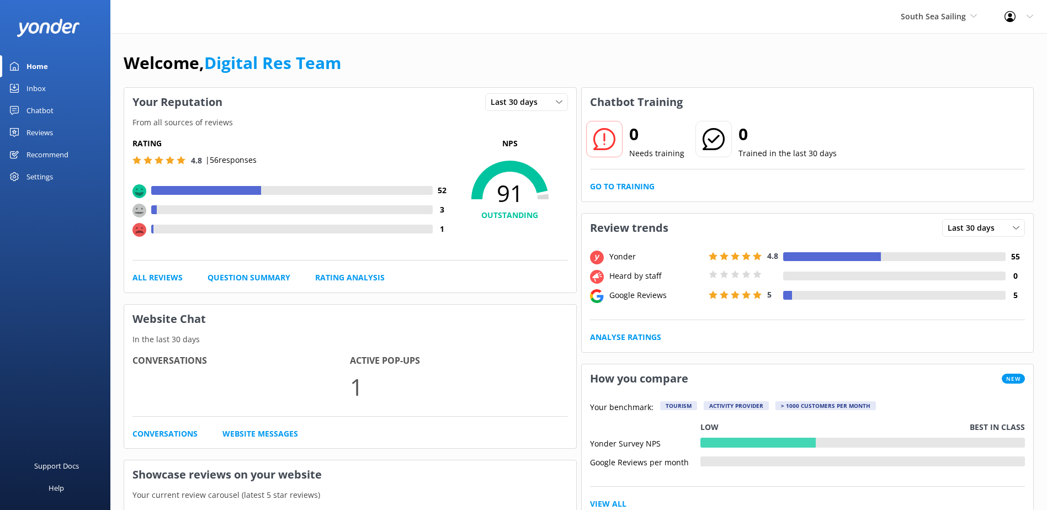
click at [14, 87] on icon at bounding box center [14, 88] width 9 height 9
